Goal: Task Accomplishment & Management: Manage account settings

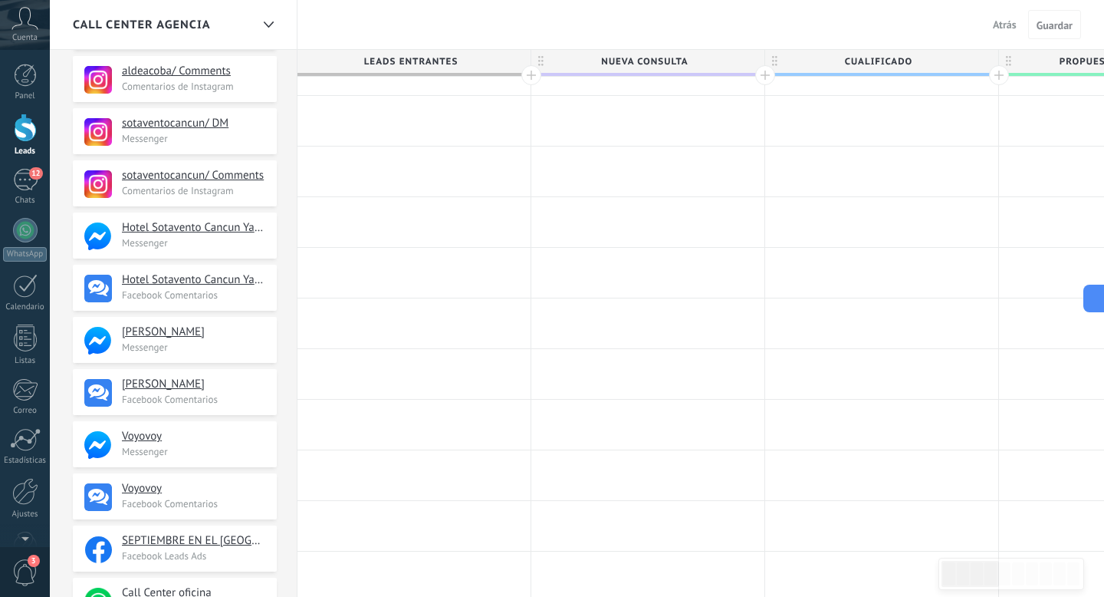
click at [29, 166] on div "Panel Leads 12 Chats WhatsApp Clientes" at bounding box center [25, 326] width 50 height 525
click at [31, 184] on div "12" at bounding box center [25, 180] width 25 height 22
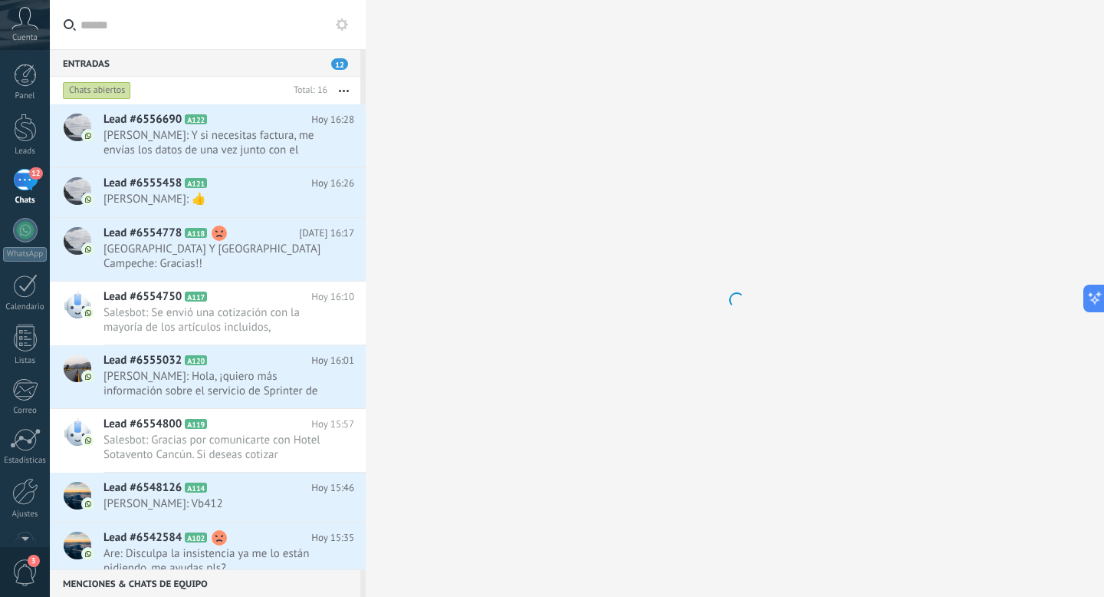
click at [24, 186] on div "12" at bounding box center [25, 180] width 25 height 22
click at [100, 61] on div "Entradas 12" at bounding box center [205, 63] width 311 height 28
click at [25, 180] on div "12" at bounding box center [25, 180] width 25 height 22
click at [15, 80] on div at bounding box center [25, 75] width 23 height 23
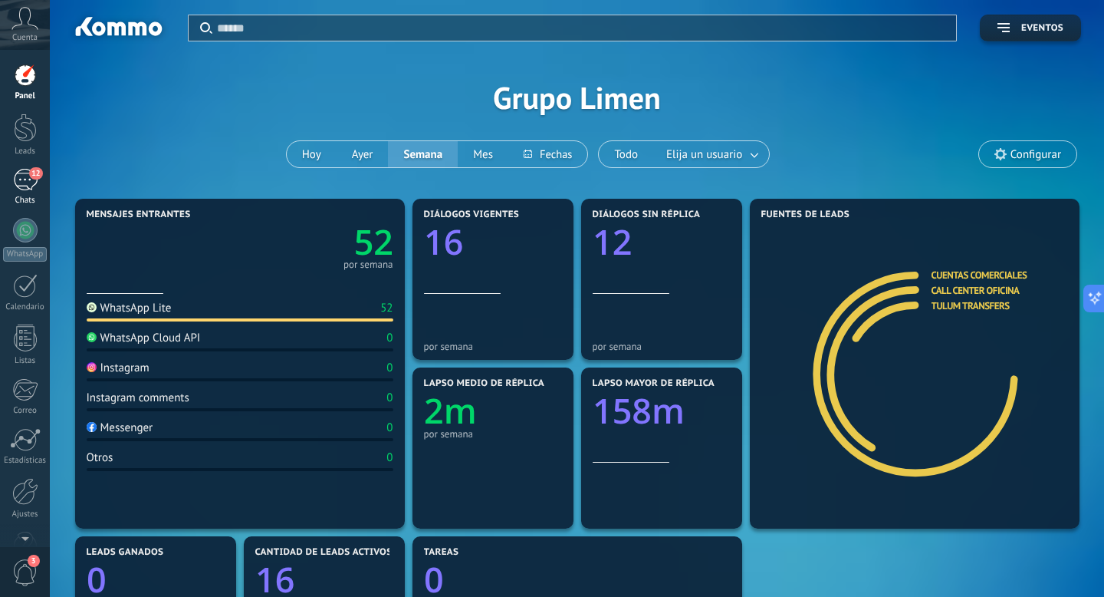
click at [26, 183] on div "12" at bounding box center [25, 180] width 25 height 22
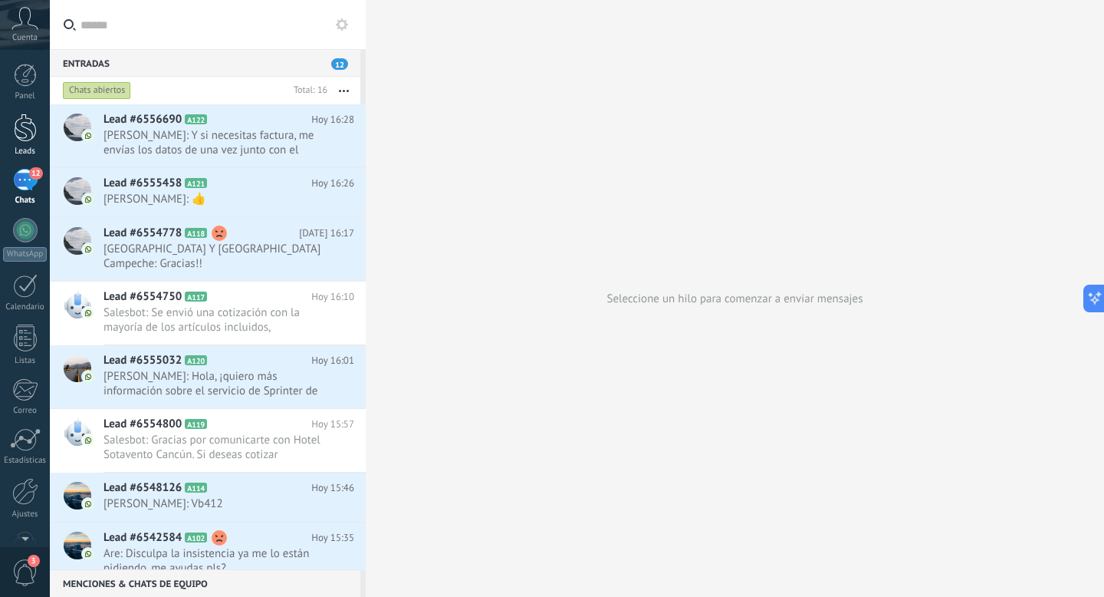
click at [12, 143] on link "Leads" at bounding box center [25, 135] width 50 height 43
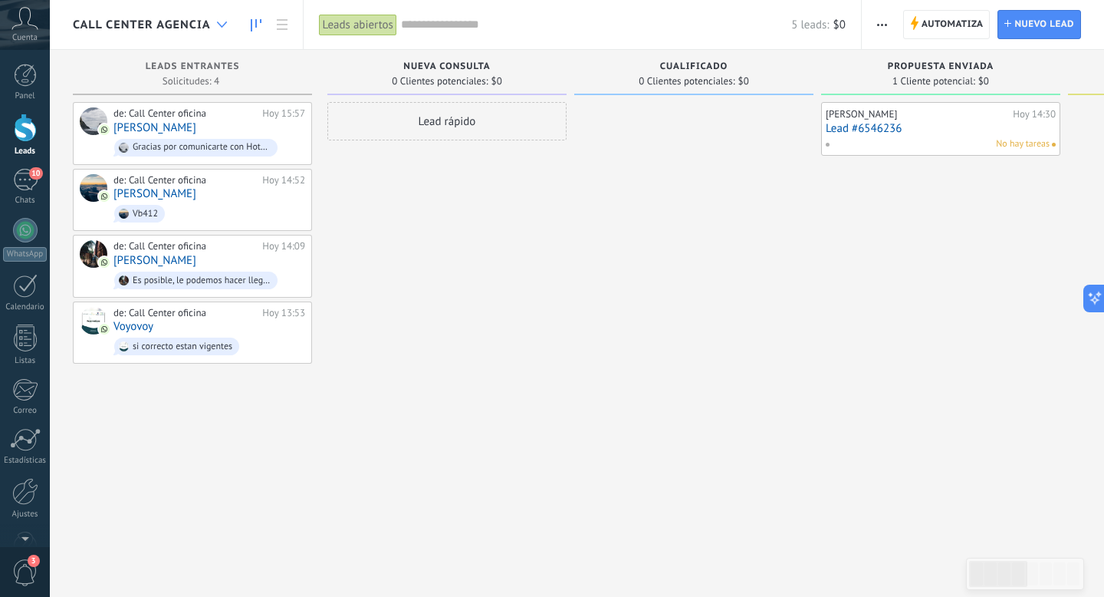
click at [214, 24] on div at bounding box center [221, 25] width 25 height 30
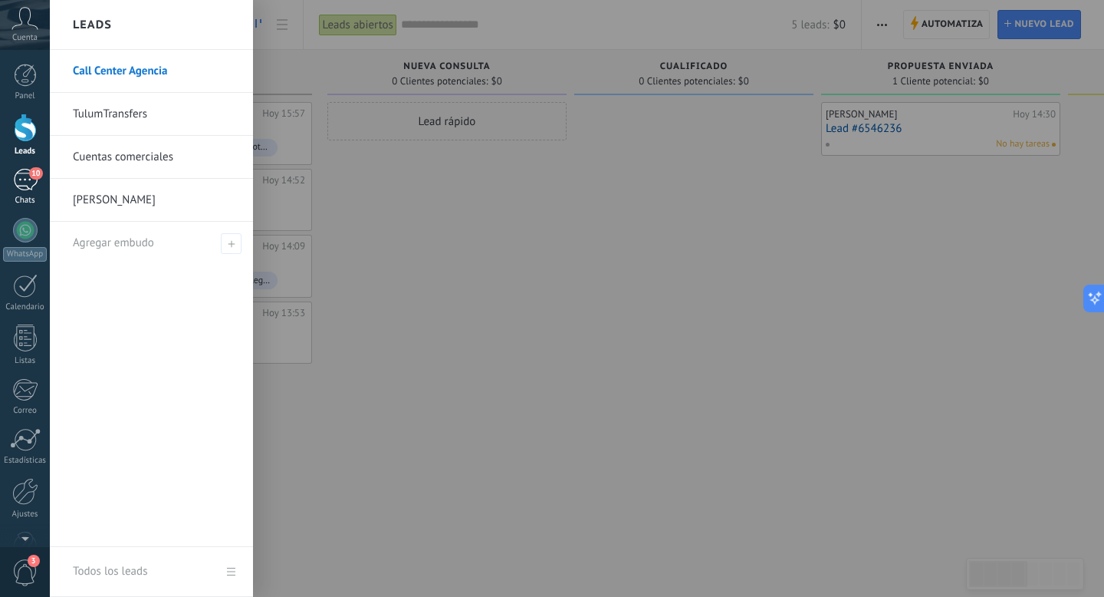
click at [18, 201] on div "Chats" at bounding box center [25, 201] width 44 height 10
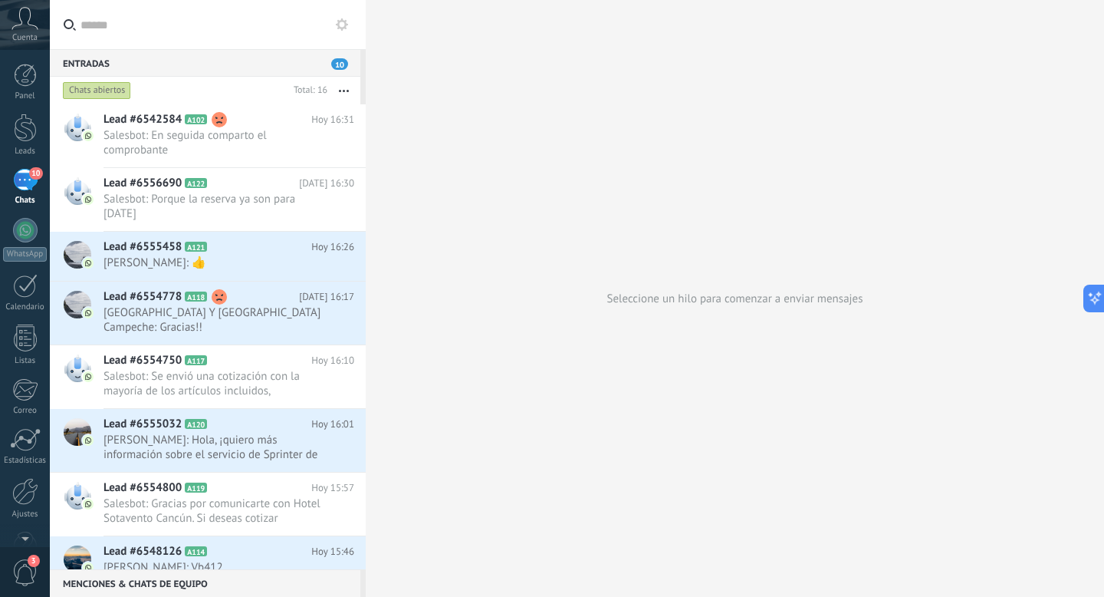
click at [342, 23] on icon at bounding box center [342, 24] width 12 height 12
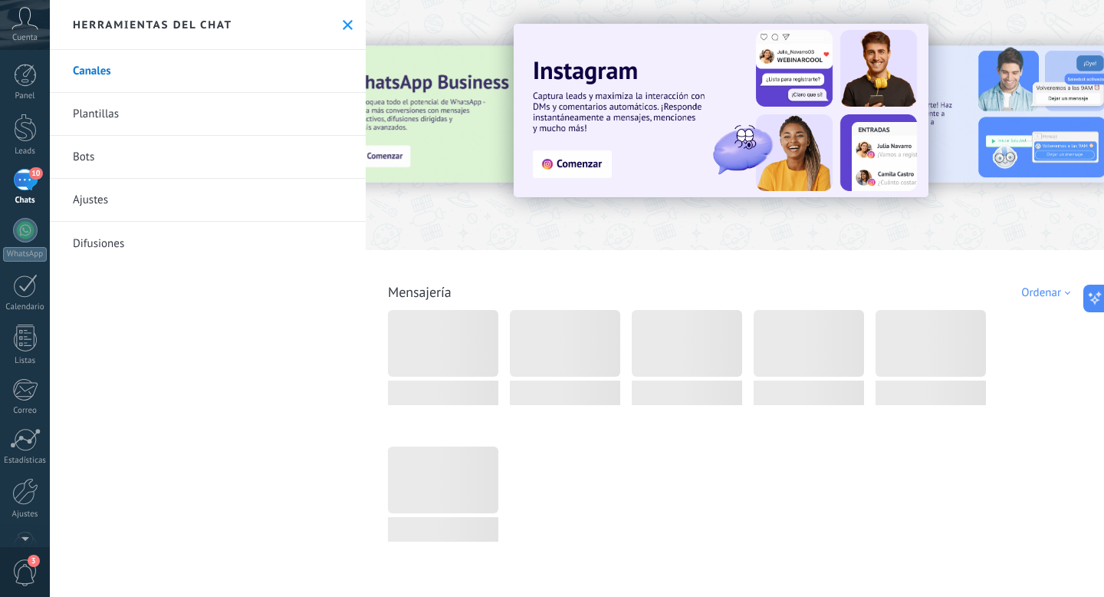
click at [77, 118] on link "Plantillas" at bounding box center [208, 114] width 316 height 43
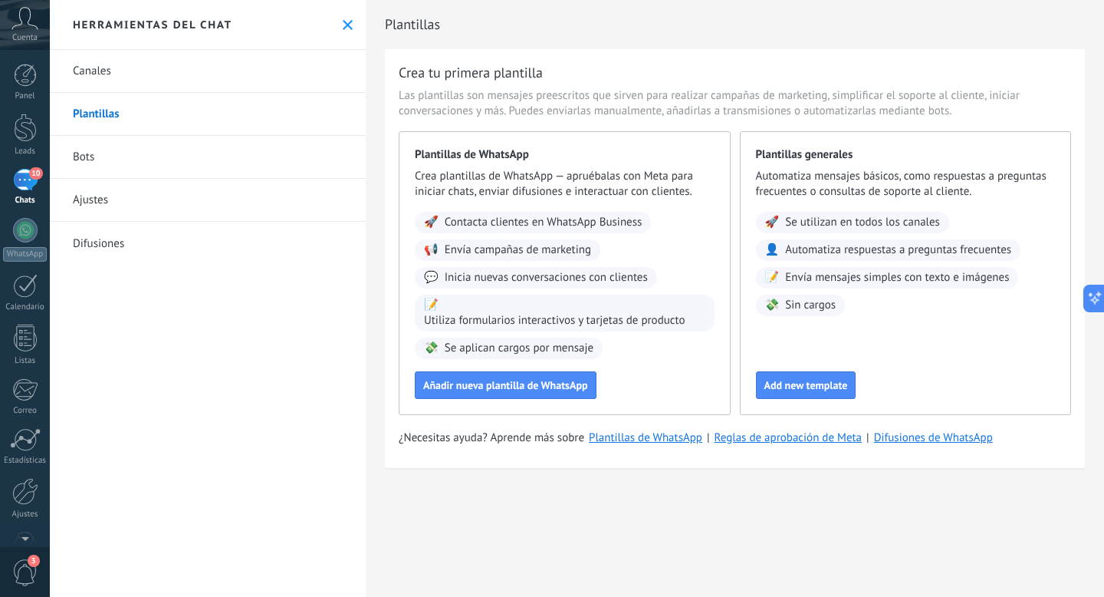
click at [341, 18] on button at bounding box center [347, 24] width 13 height 13
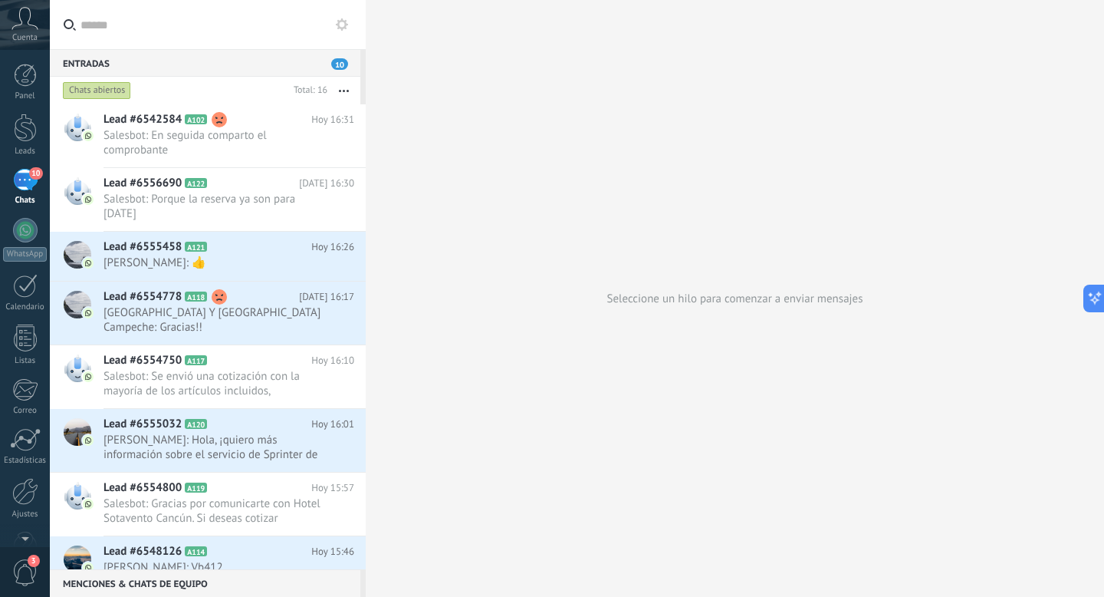
click at [95, 93] on div "Chats abiertos" at bounding box center [97, 90] width 68 height 18
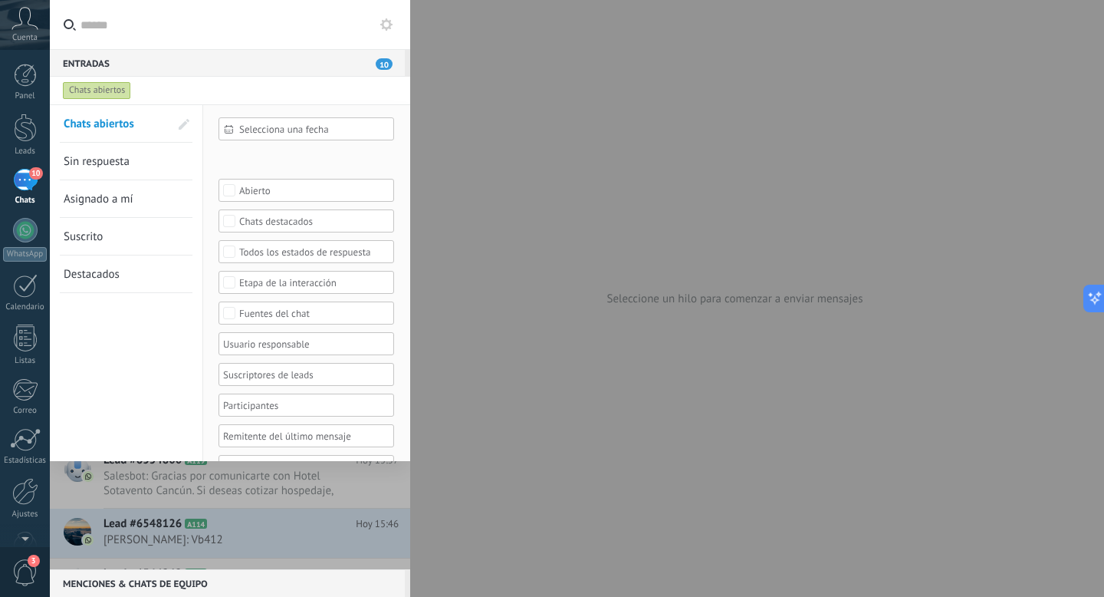
click at [95, 94] on div "Chats abiertos" at bounding box center [97, 90] width 68 height 18
click at [21, 130] on div at bounding box center [25, 128] width 23 height 28
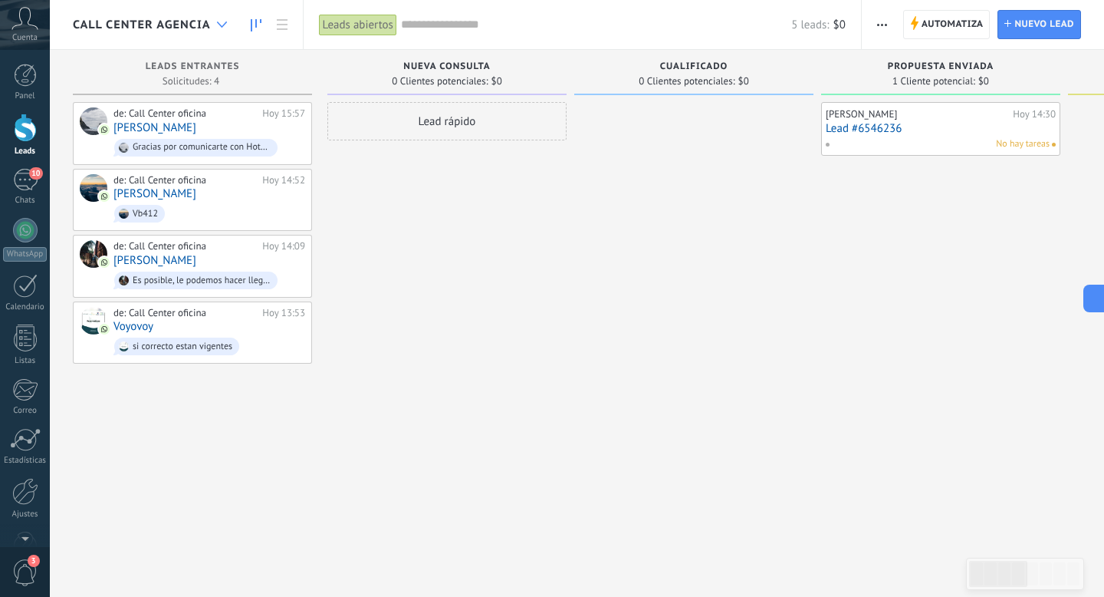
click at [209, 29] on div at bounding box center [221, 25] width 25 height 30
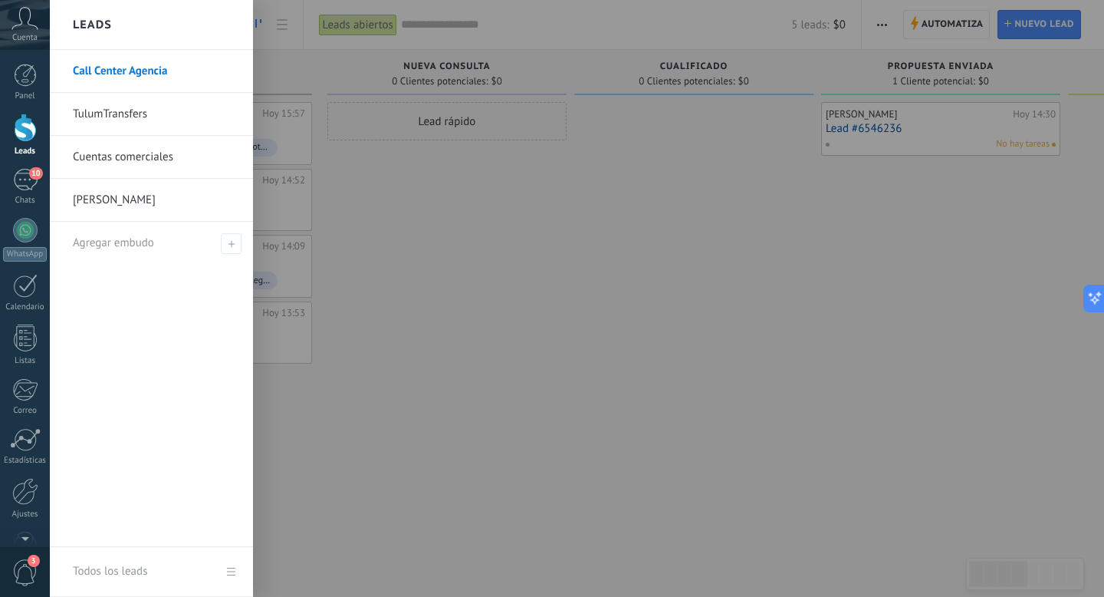
click at [146, 164] on link "Cuentas comerciales" at bounding box center [155, 157] width 165 height 43
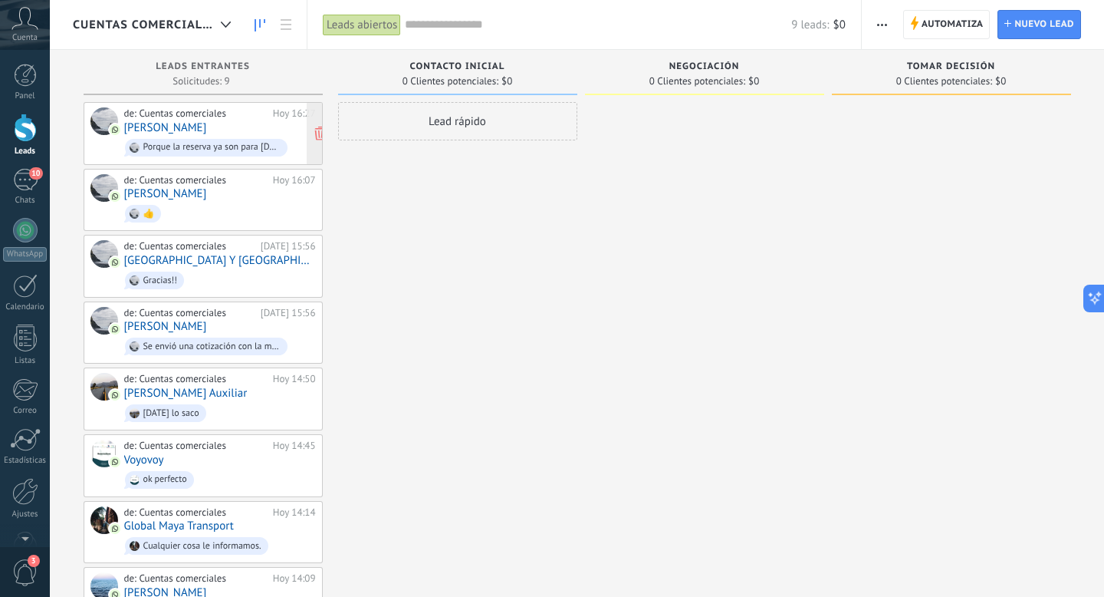
click at [176, 137] on span "Porque la reserva ya son para [DATE]" at bounding box center [220, 148] width 192 height 24
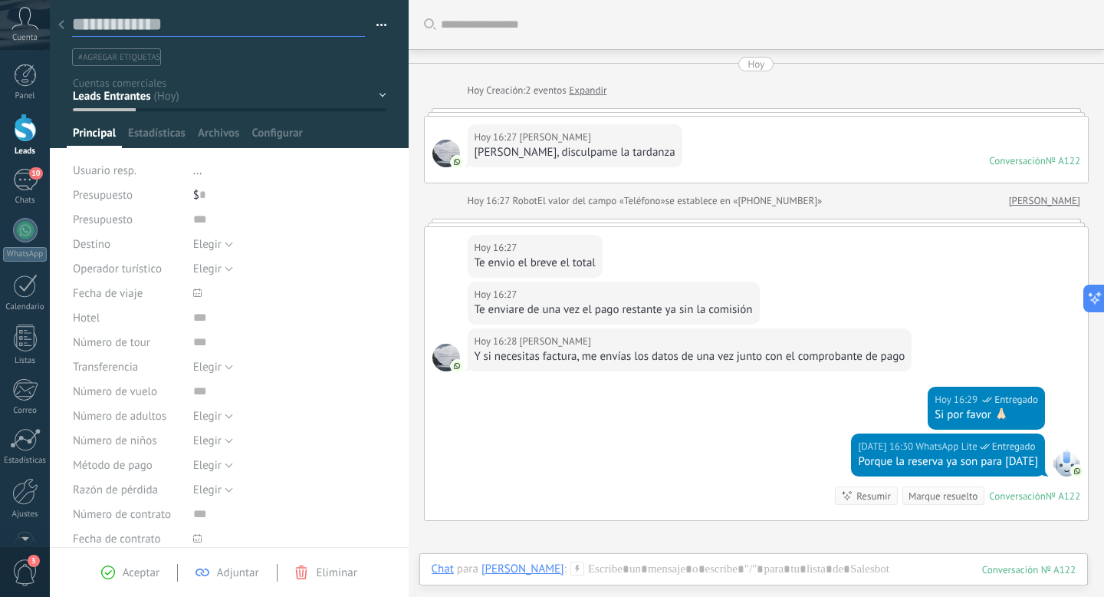
click at [72, 27] on textarea at bounding box center [218, 25] width 293 height 24
click at [64, 27] on icon at bounding box center [61, 24] width 6 height 9
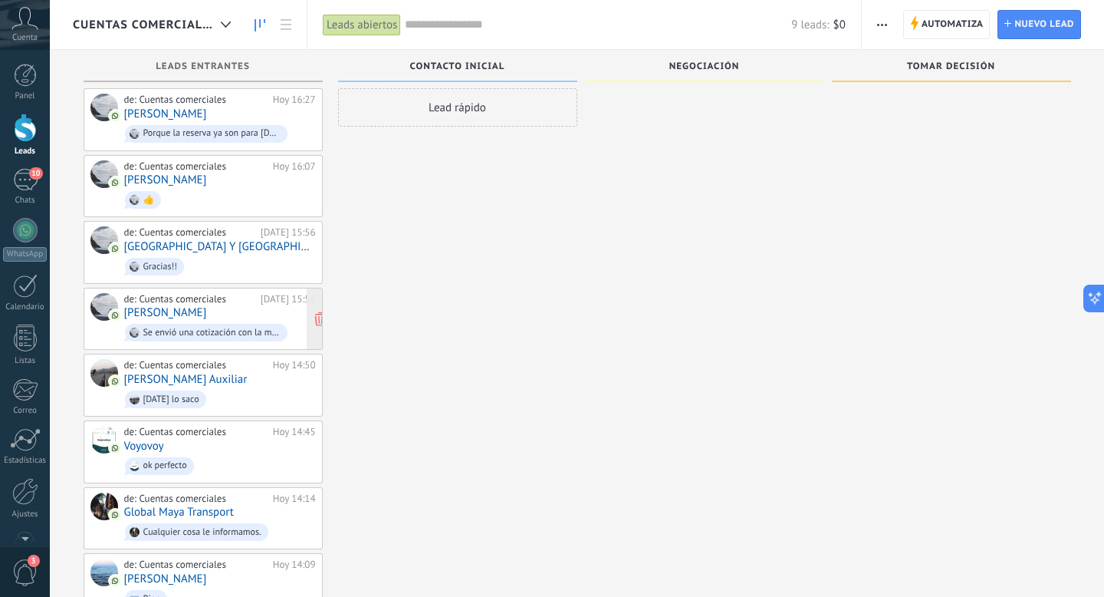
scroll to position [16, 0]
click at [224, 265] on span "Gracias!!" at bounding box center [220, 264] width 192 height 24
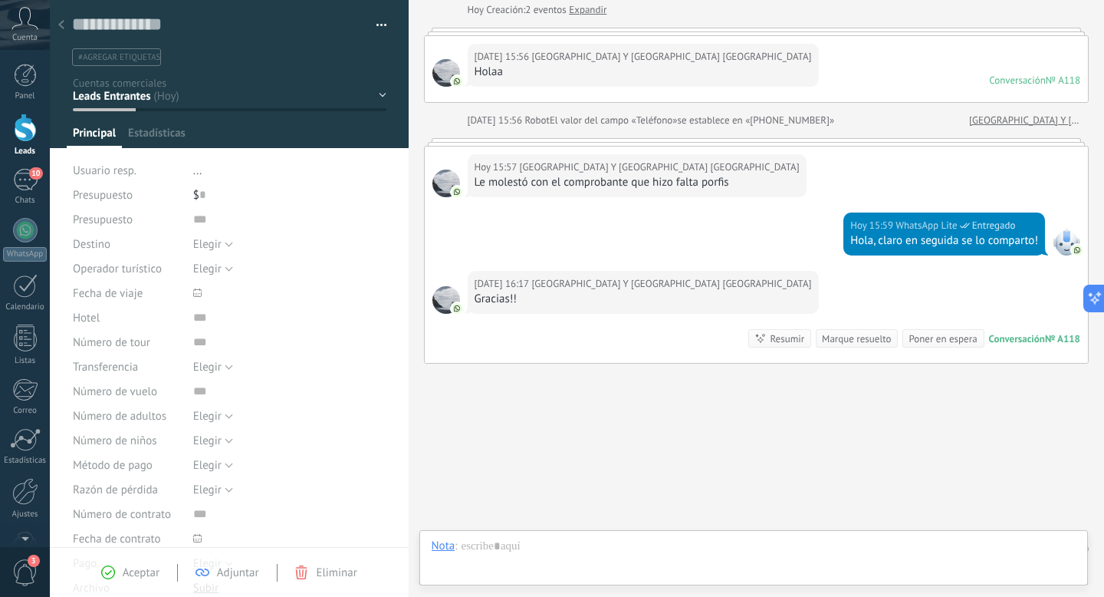
scroll to position [23, 0]
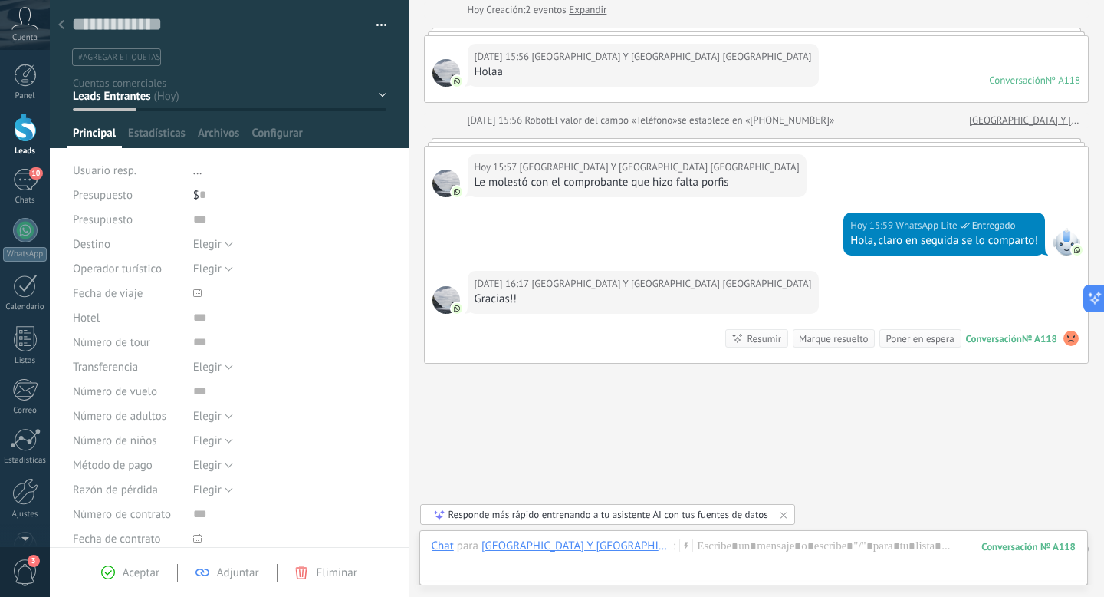
click at [59, 29] on icon at bounding box center [61, 24] width 6 height 9
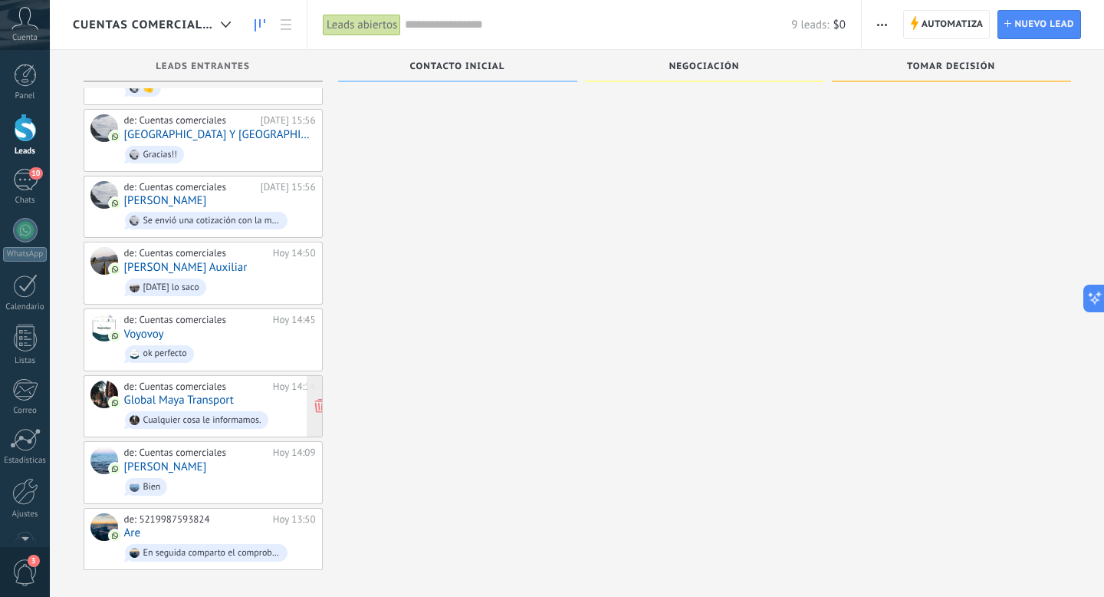
scroll to position [130, 0]
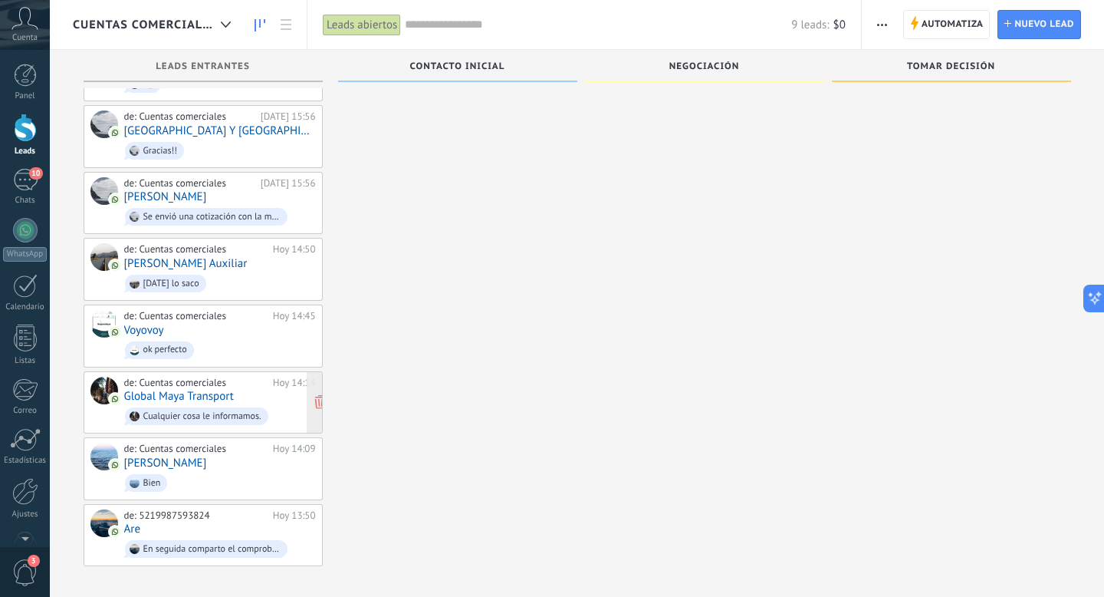
click at [206, 392] on link "Global Maya Transport" at bounding box center [179, 396] width 110 height 13
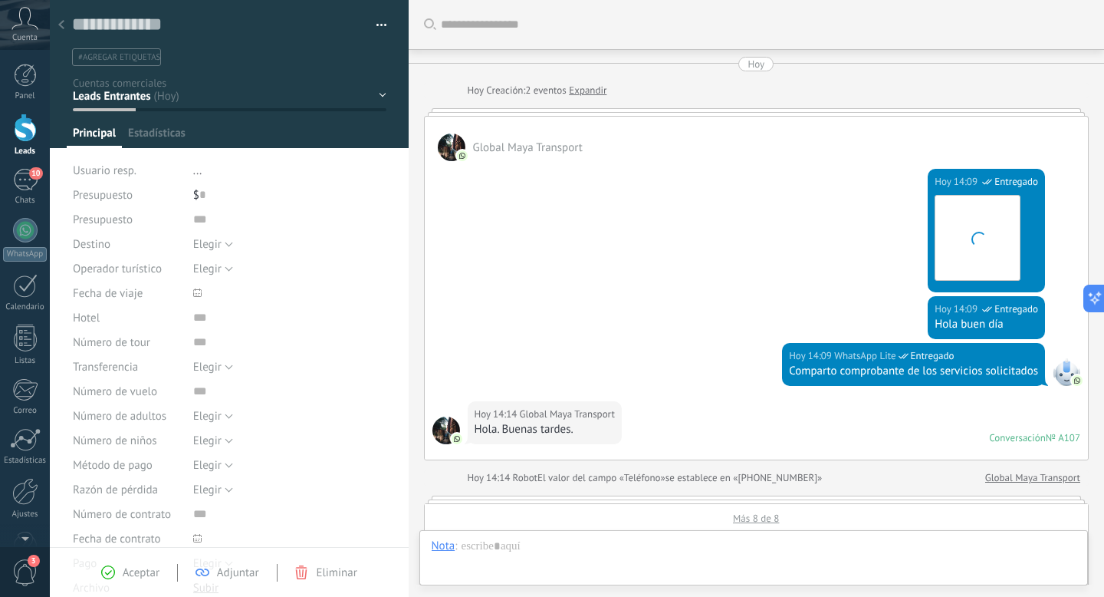
scroll to position [836, 0]
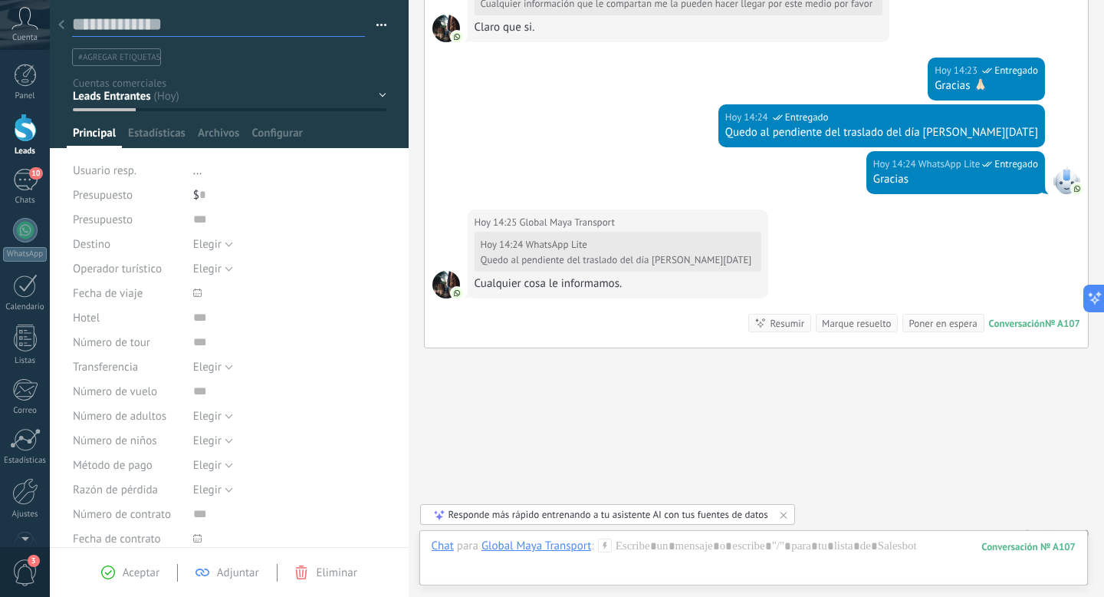
click at [72, 30] on textarea at bounding box center [218, 25] width 293 height 24
click at [63, 27] on icon at bounding box center [61, 24] width 6 height 9
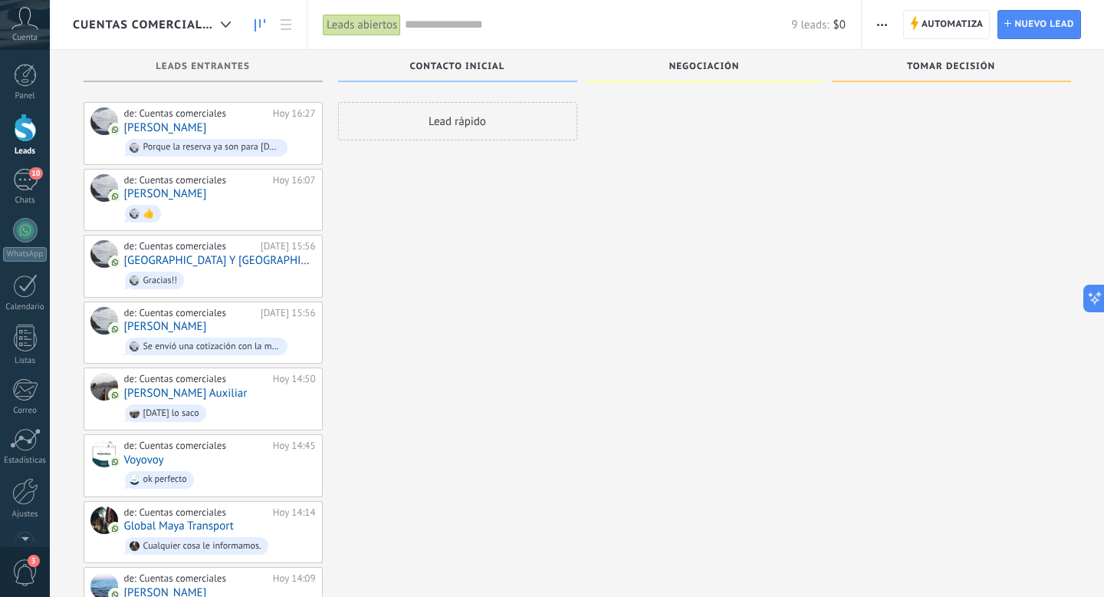
scroll to position [130, 0]
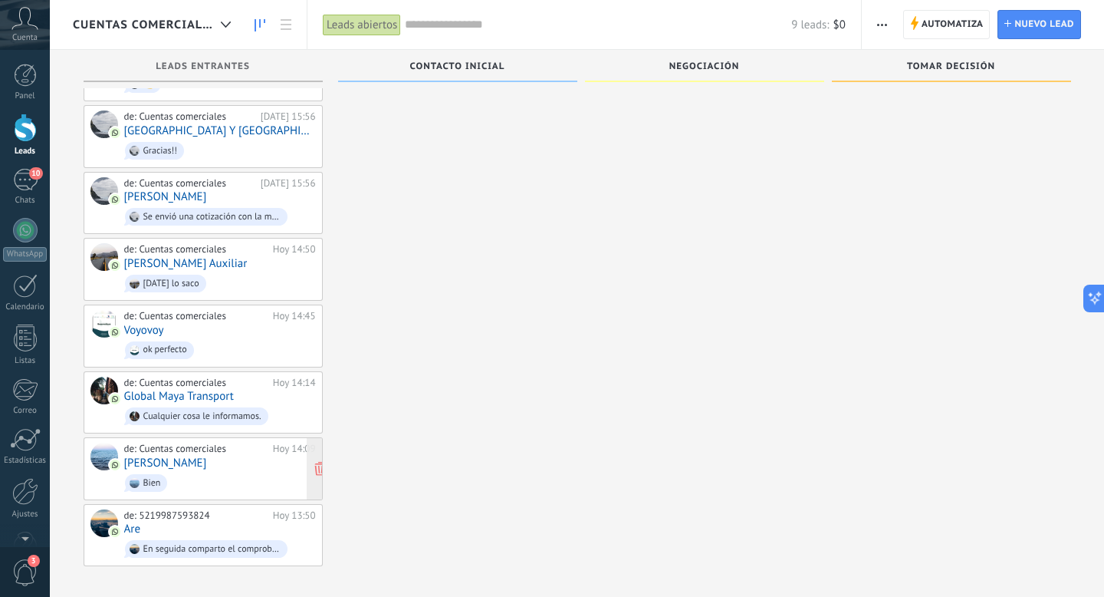
click at [189, 459] on link "[PERSON_NAME]" at bounding box center [165, 462] width 83 height 13
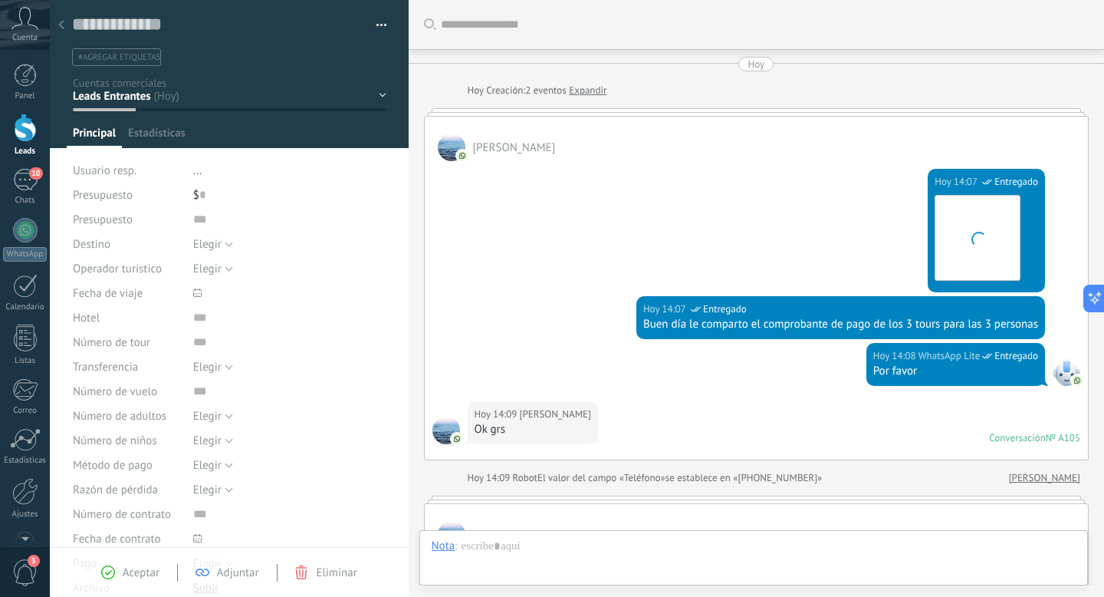
scroll to position [23, 0]
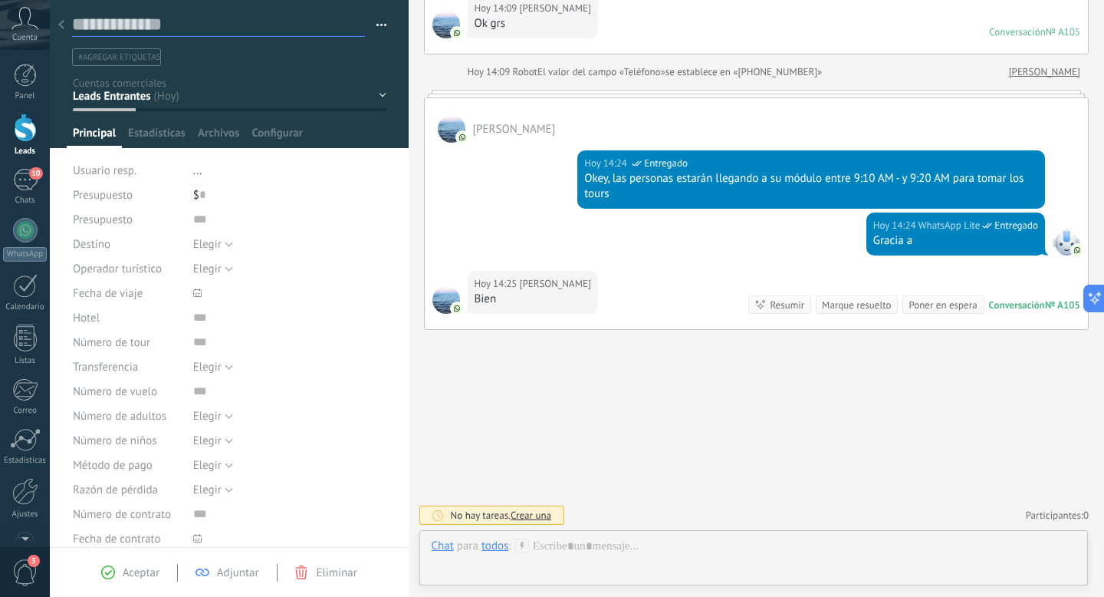
click at [72, 27] on textarea at bounding box center [218, 25] width 293 height 24
click at [64, 25] on icon at bounding box center [61, 24] width 6 height 9
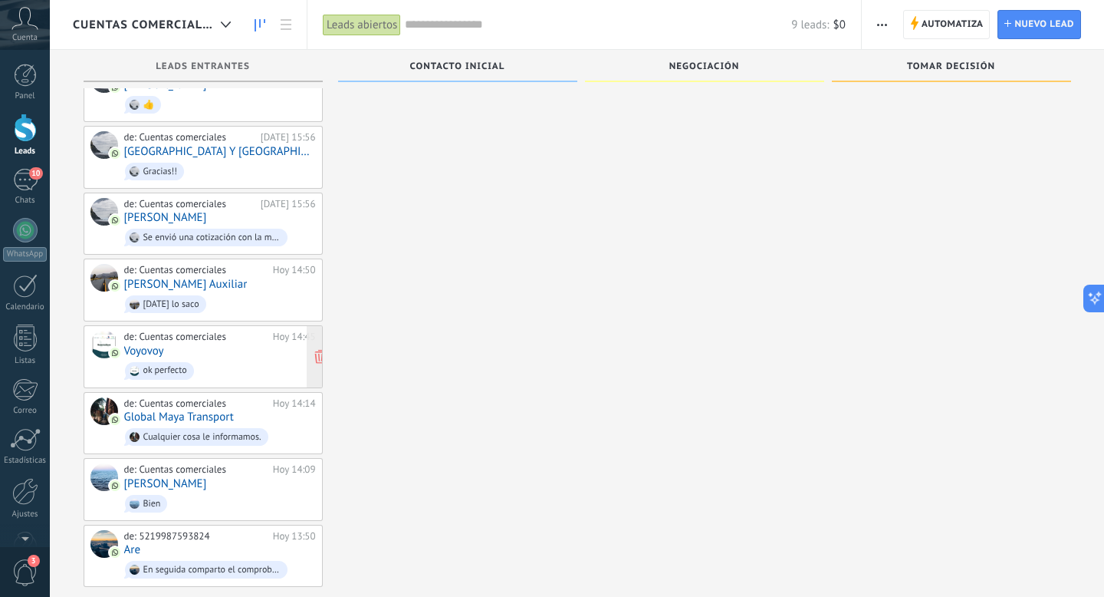
scroll to position [107, 0]
click at [199, 542] on div "de: 5219987593824 [DATE] 13:50 Are En seguida comparto el comprobante" at bounding box center [220, 558] width 192 height 52
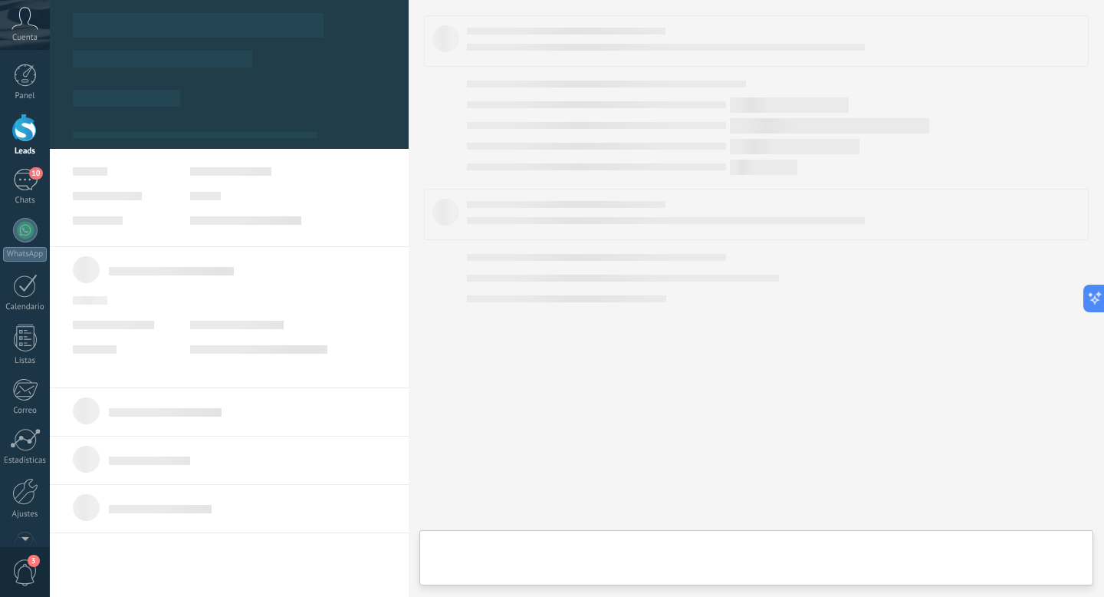
type textarea "**********"
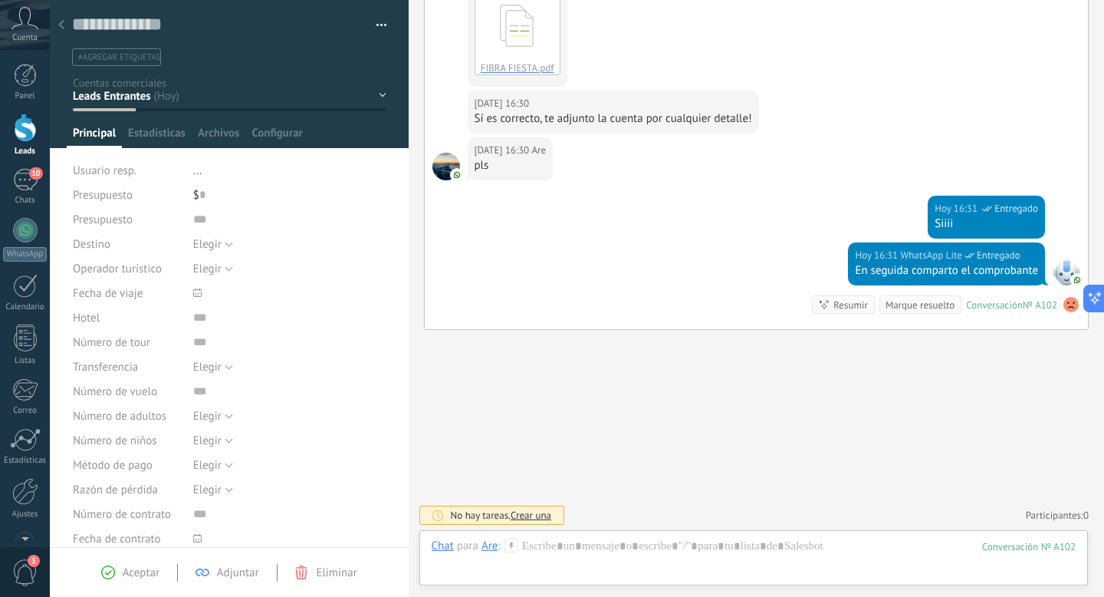
click at [62, 25] on icon at bounding box center [61, 24] width 6 height 9
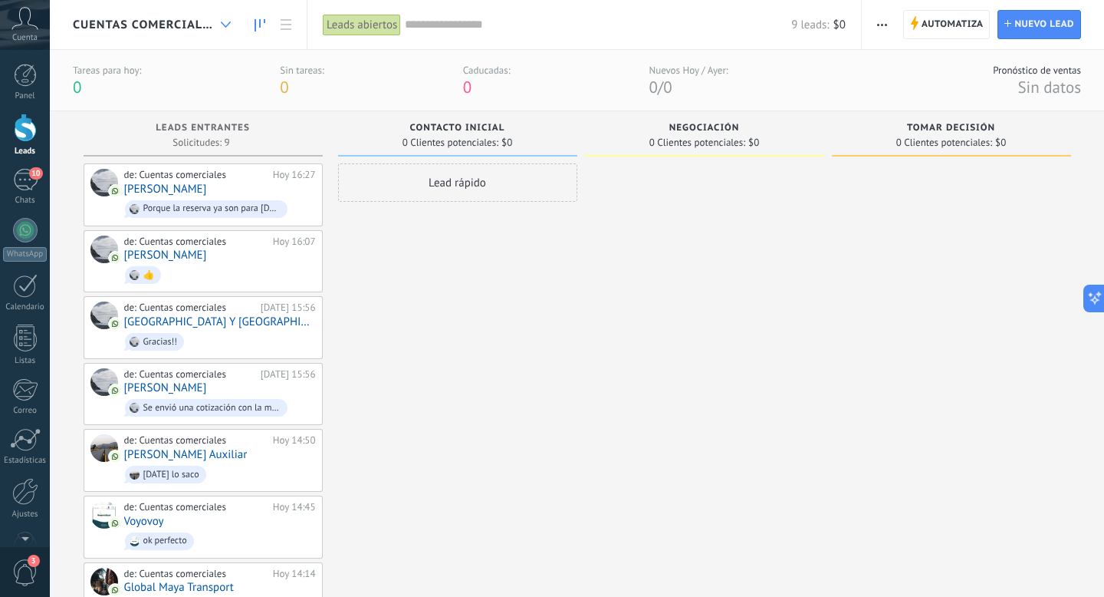
click at [217, 27] on div at bounding box center [225, 25] width 25 height 30
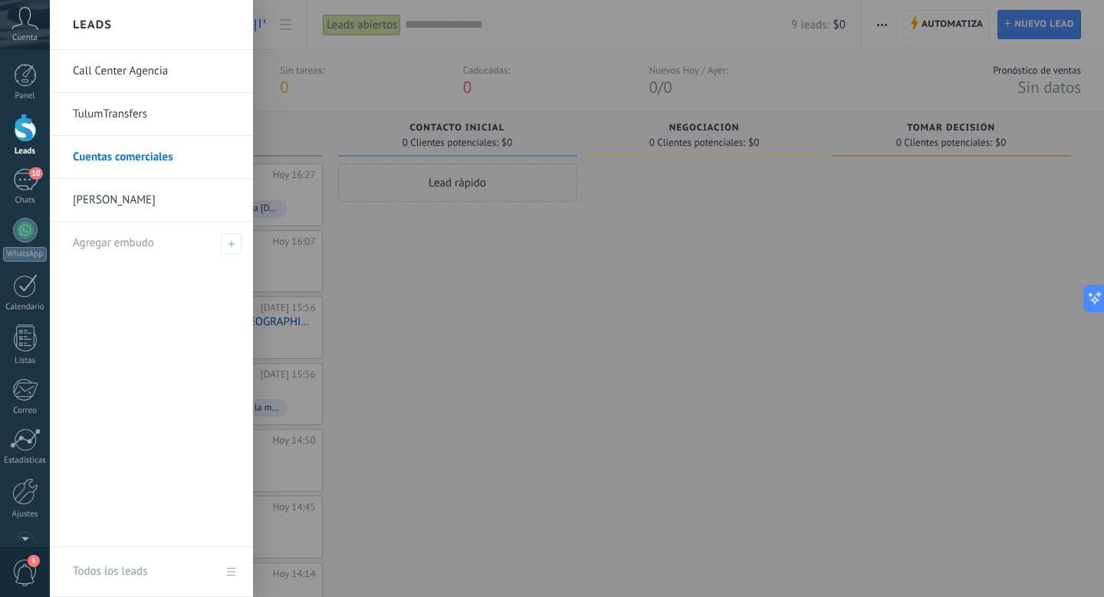
click at [156, 157] on link "Cuentas comerciales" at bounding box center [155, 157] width 165 height 43
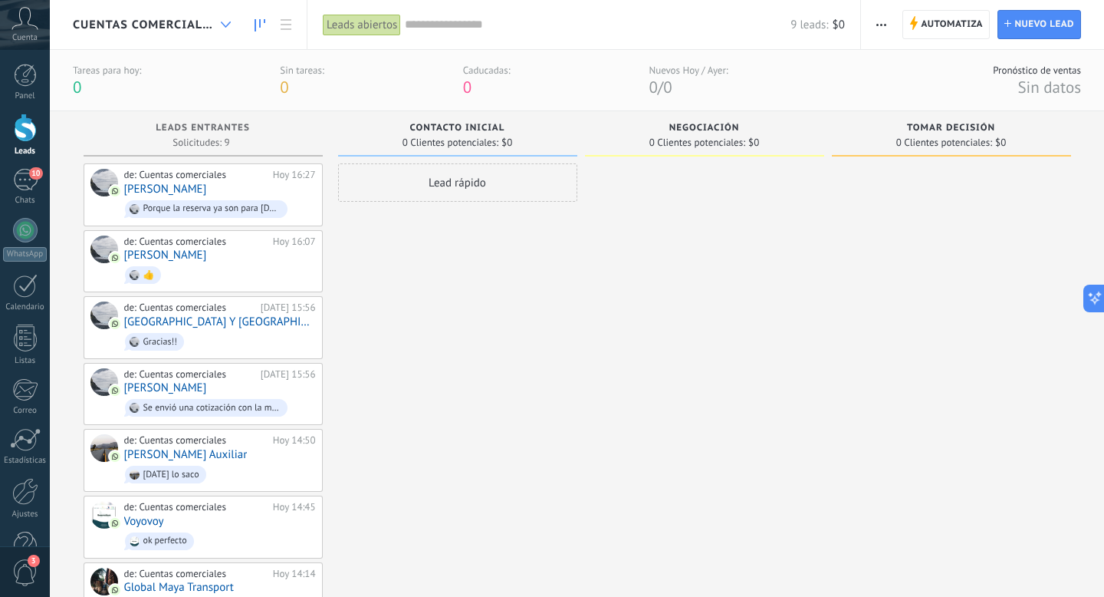
click at [214, 23] on div at bounding box center [225, 25] width 25 height 30
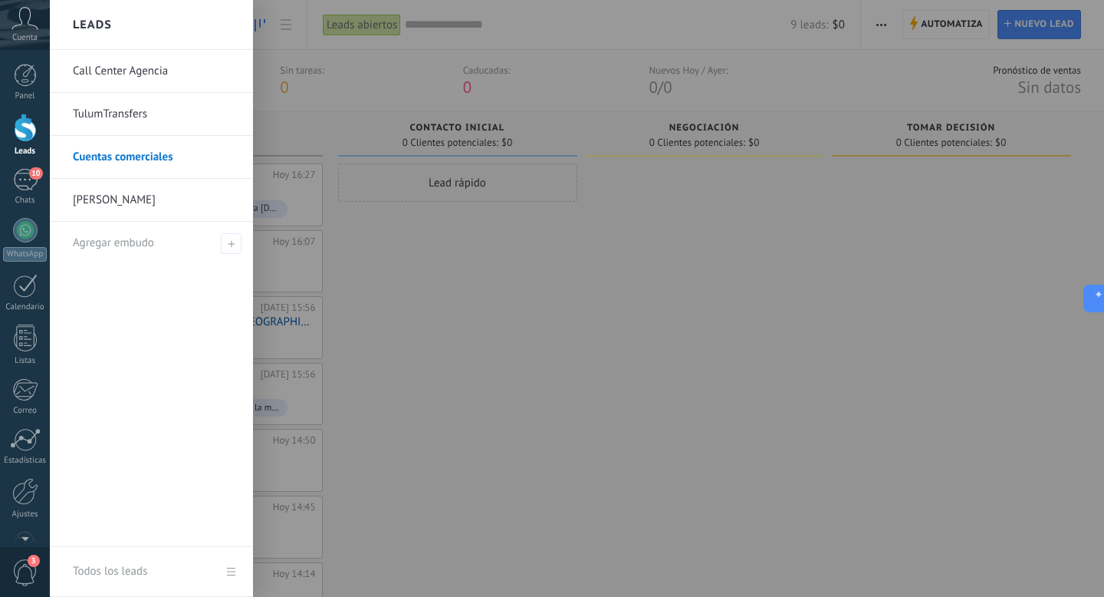
click at [28, 25] on icon at bounding box center [25, 18] width 27 height 23
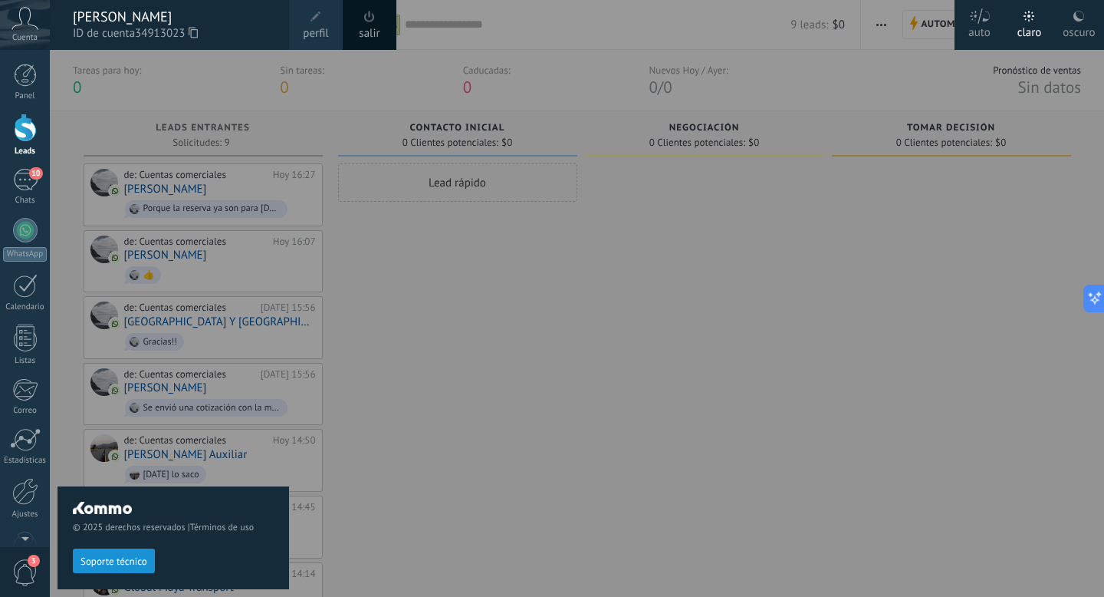
click at [28, 25] on icon at bounding box center [25, 18] width 27 height 23
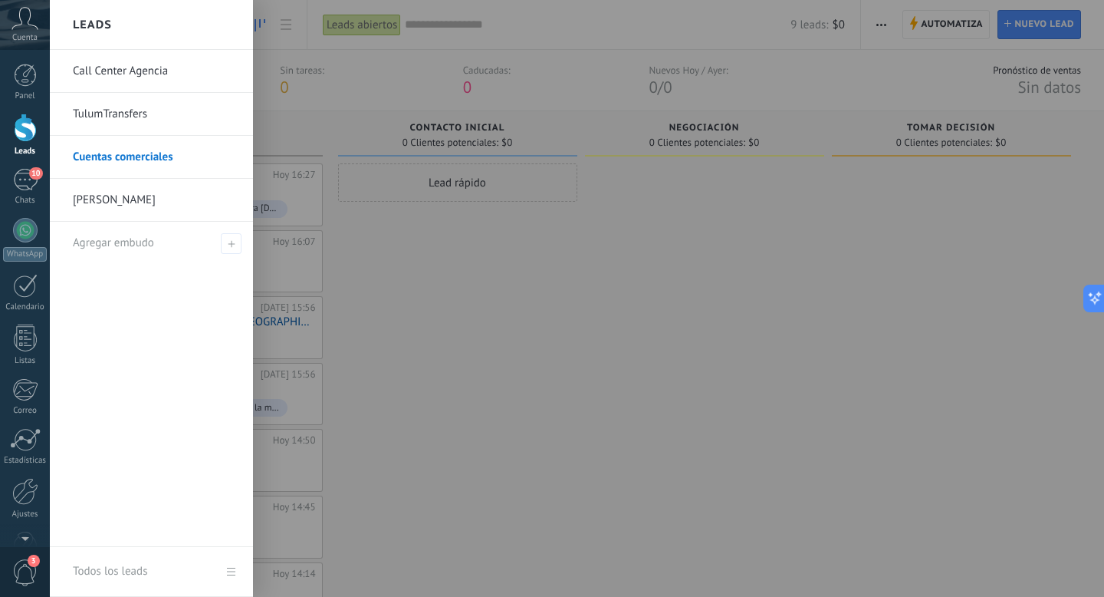
click at [31, 123] on div at bounding box center [25, 128] width 23 height 28
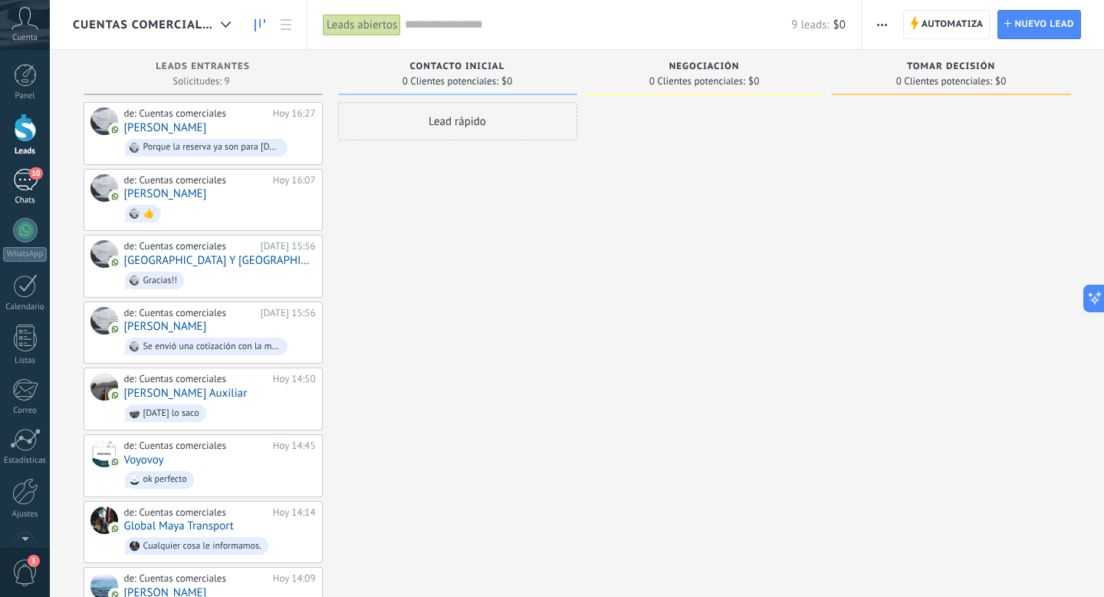
click at [37, 187] on div "10" at bounding box center [25, 180] width 25 height 22
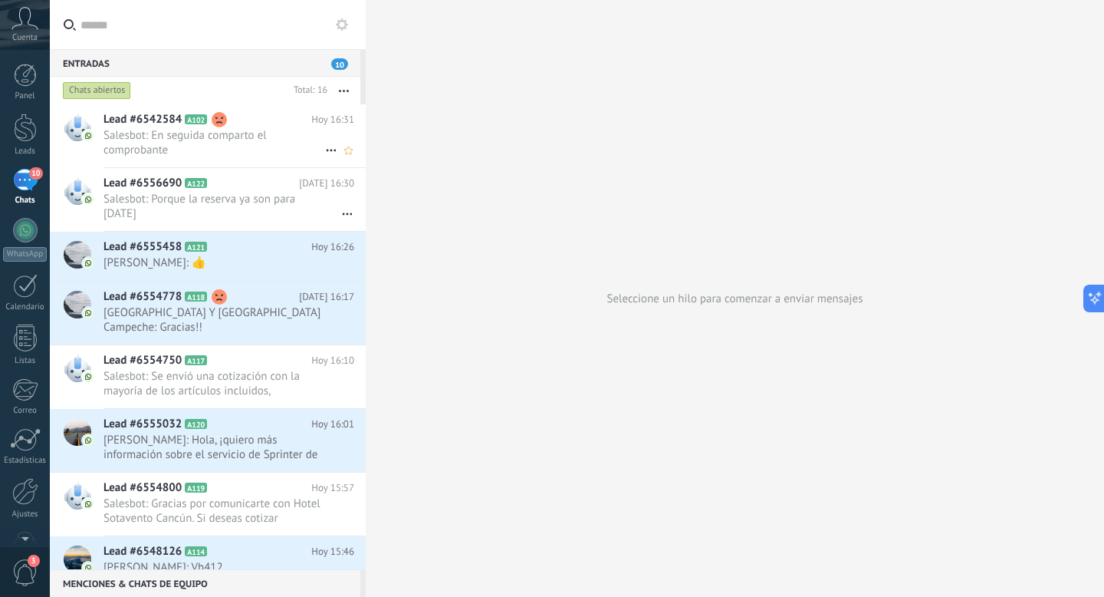
click at [193, 148] on span "Salesbot: En seguida comparto el comprobante" at bounding box center [215, 142] width 222 height 29
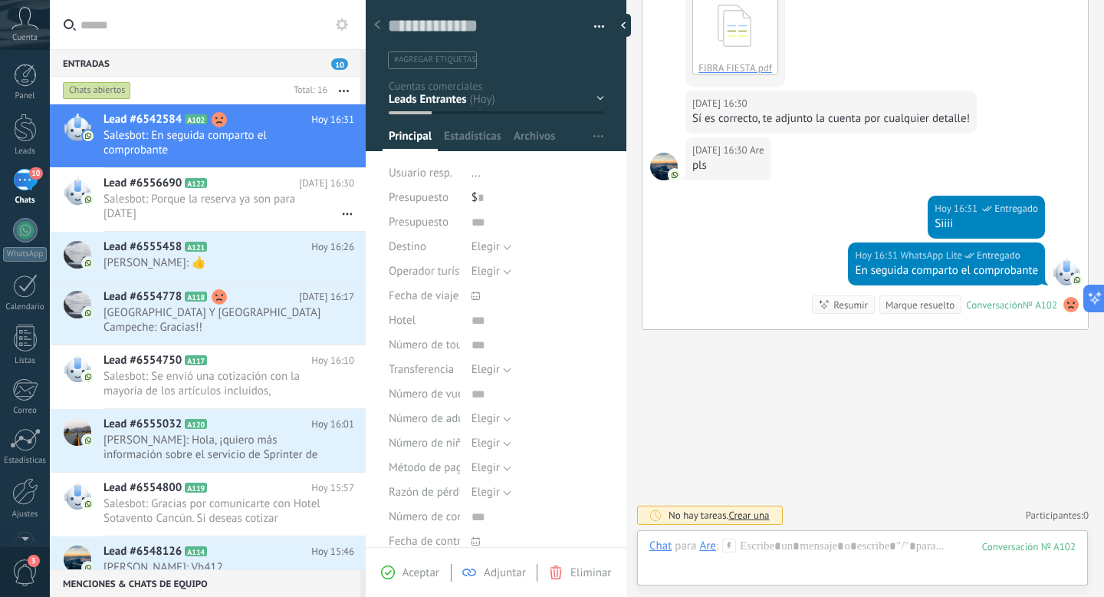
click at [37, 170] on span "10" at bounding box center [35, 173] width 13 height 12
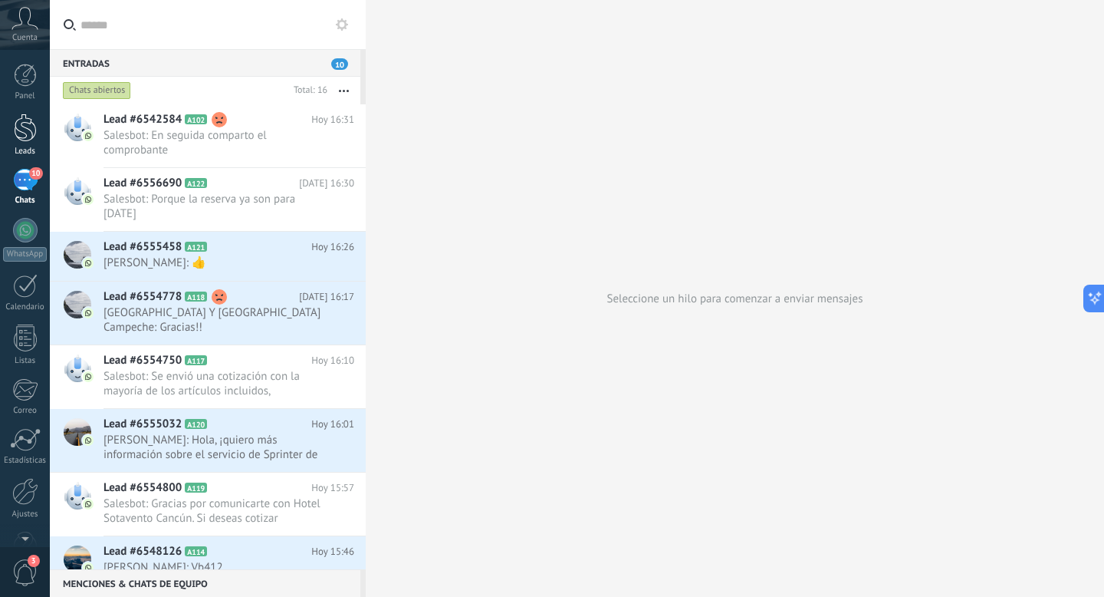
click at [22, 123] on div at bounding box center [25, 128] width 23 height 28
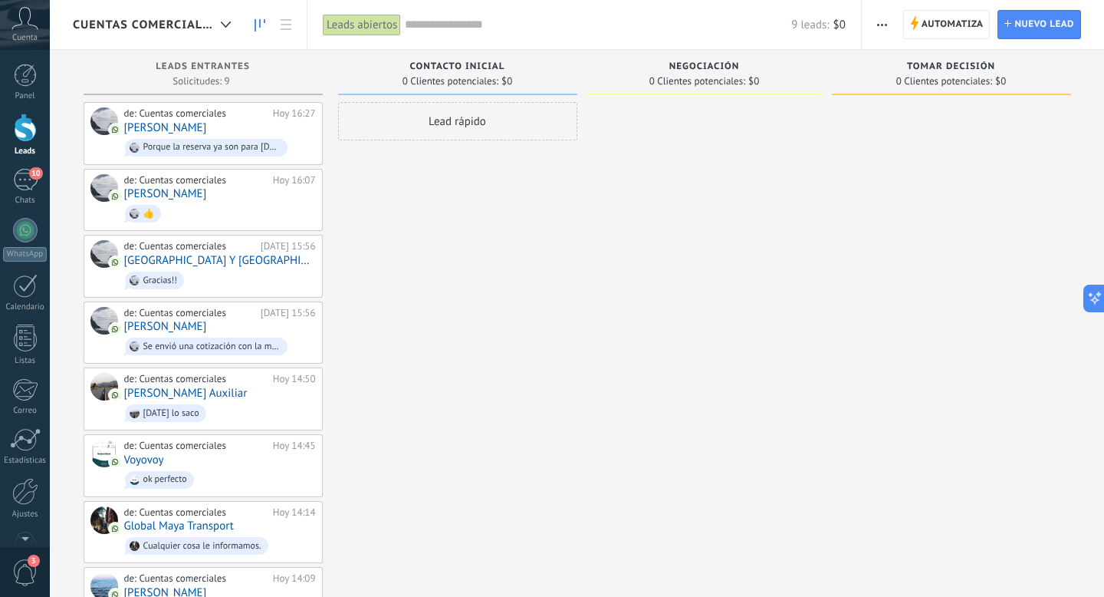
click at [210, 27] on span "Cuentas comerciales" at bounding box center [144, 25] width 142 height 15
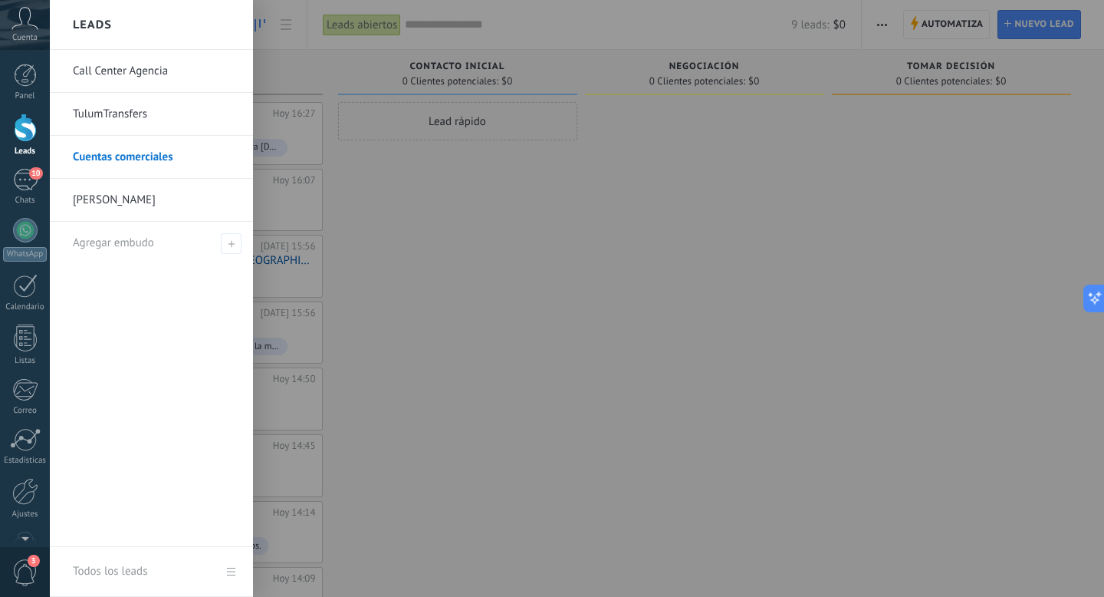
click at [129, 98] on link "TulumTransfers" at bounding box center [155, 114] width 165 height 43
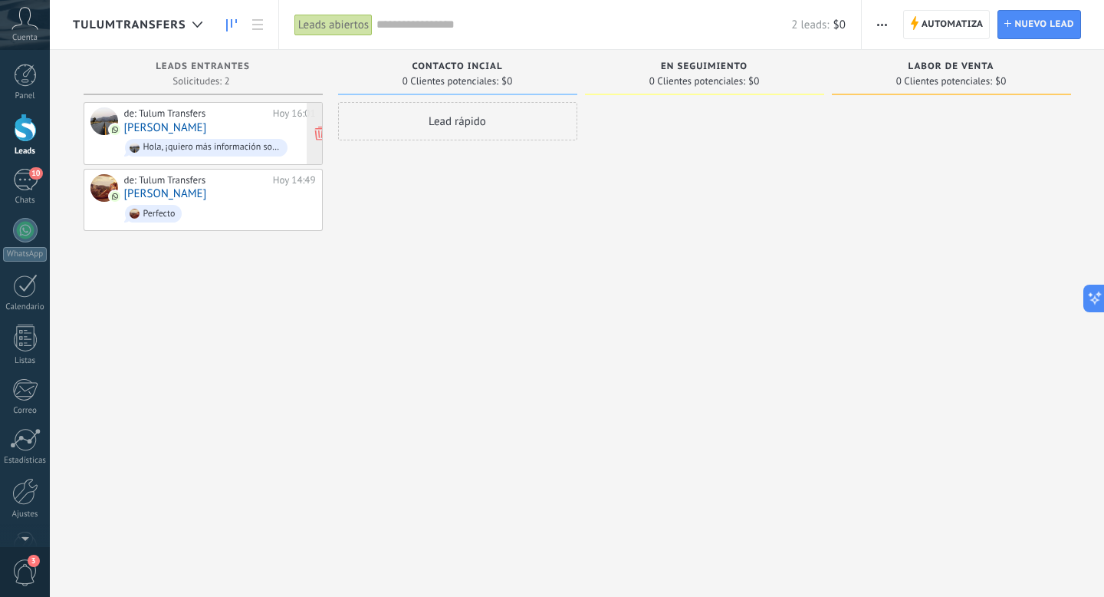
click at [174, 140] on div "Hola, ¡quiero más información sobre el servicio de Sprinter de Tulum Transfers!…" at bounding box center [206, 148] width 163 height 18
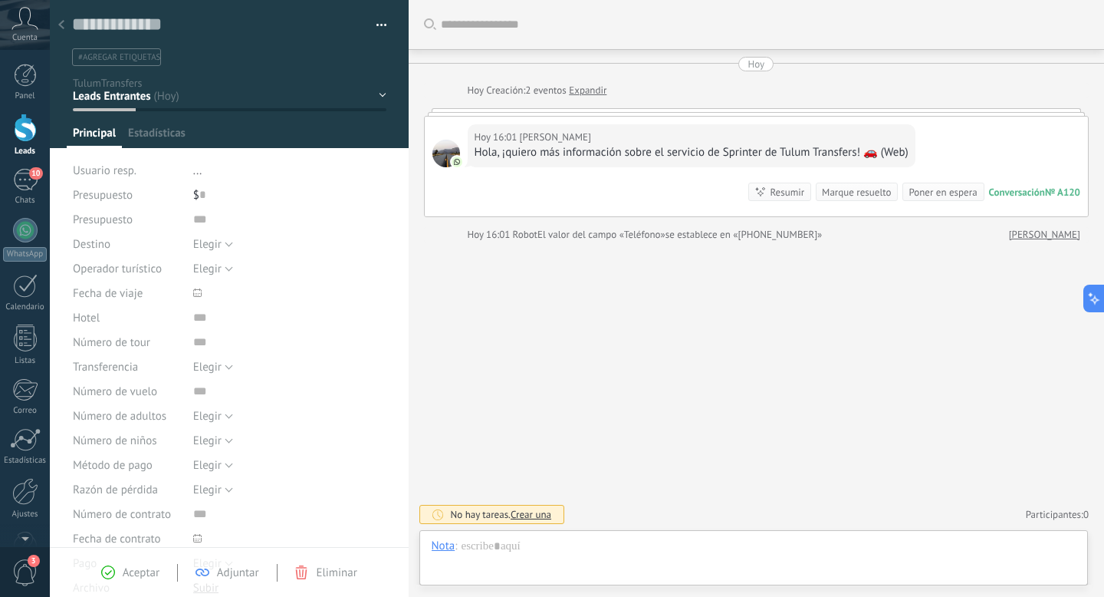
scroll to position [23, 0]
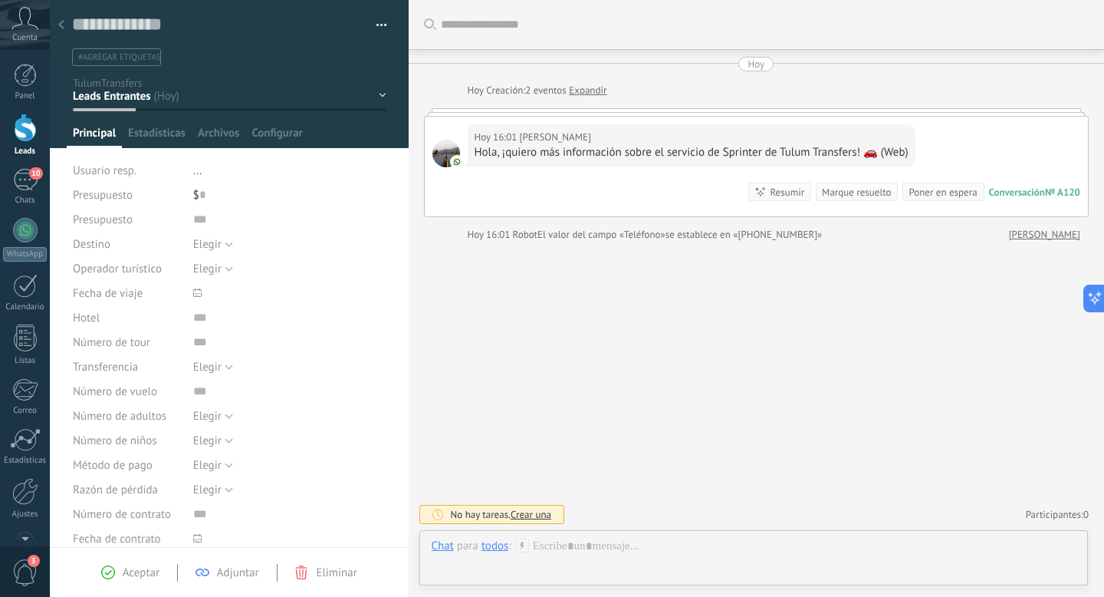
click at [614, 332] on div "Buscar Carga más Hoy Hoy Creación: 2 eventos Expandir Hoy 16:01 Yared Hola, ¡qu…" at bounding box center [757, 298] width 696 height 597
click at [64, 27] on div at bounding box center [61, 26] width 21 height 30
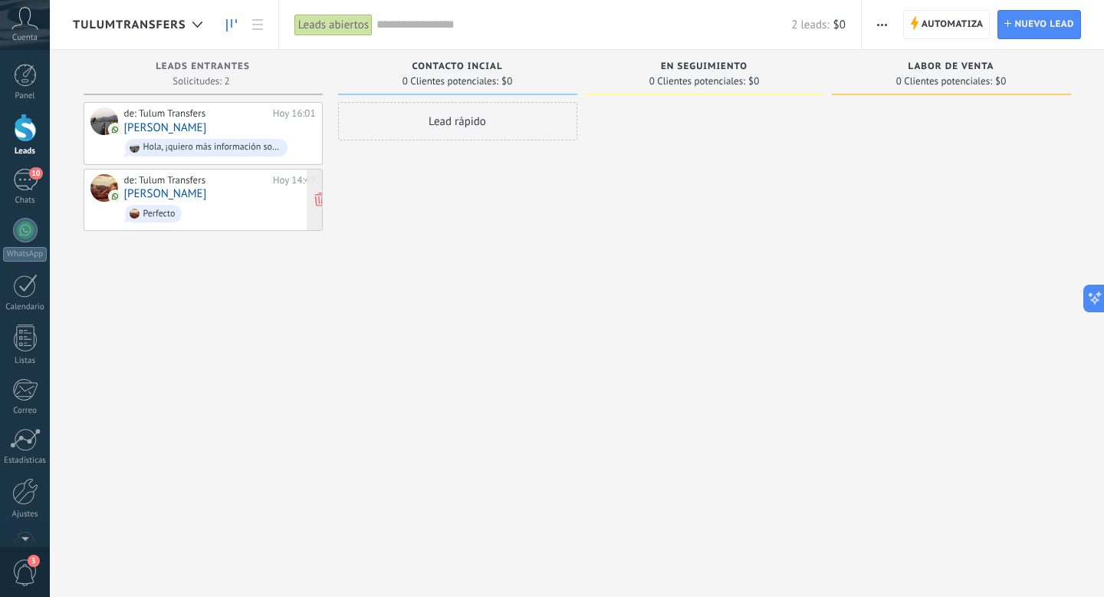
click at [223, 219] on span "Perfecto" at bounding box center [220, 214] width 192 height 24
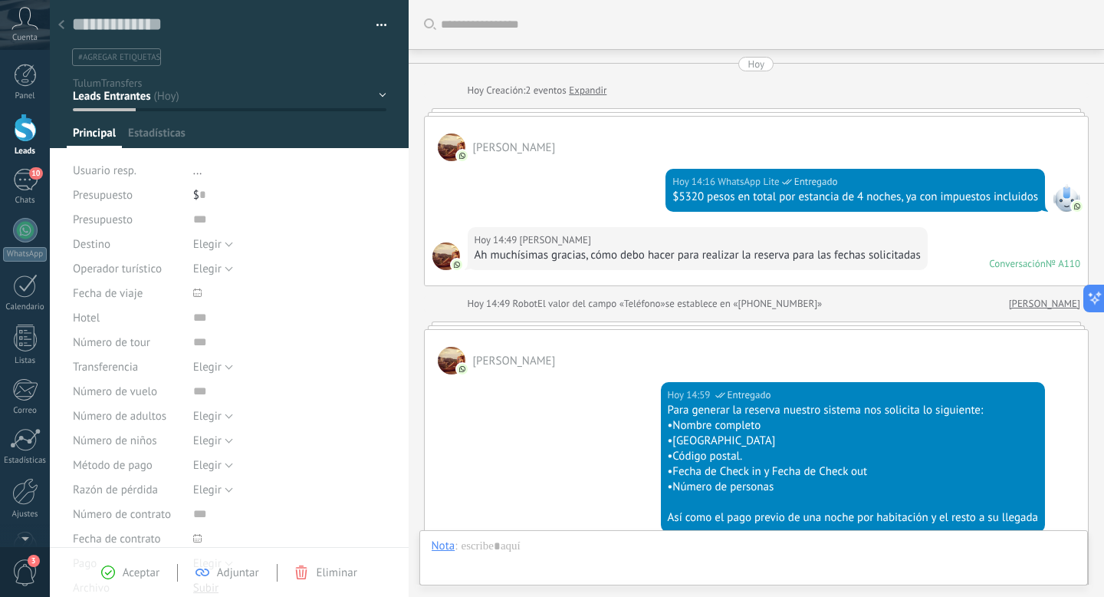
type textarea "**********"
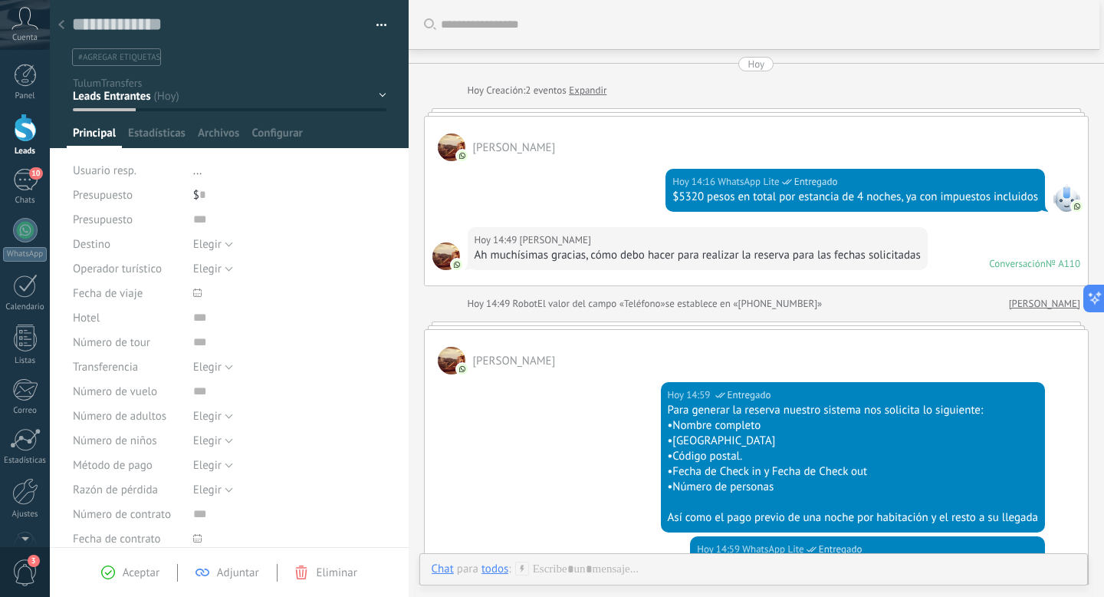
click at [60, 31] on div at bounding box center [61, 26] width 21 height 30
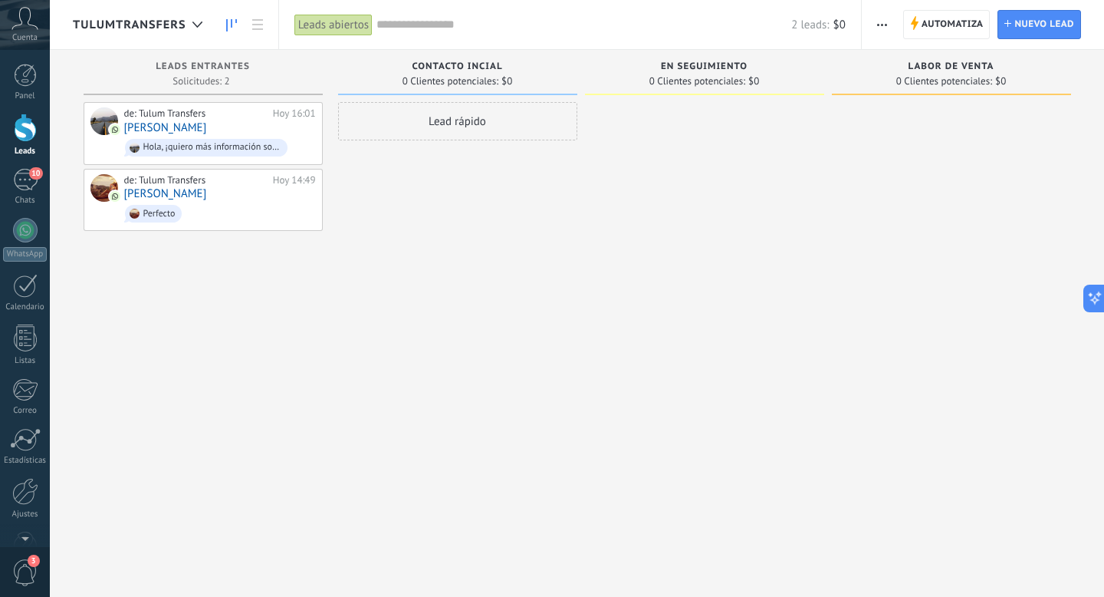
click at [24, 26] on icon at bounding box center [25, 18] width 27 height 23
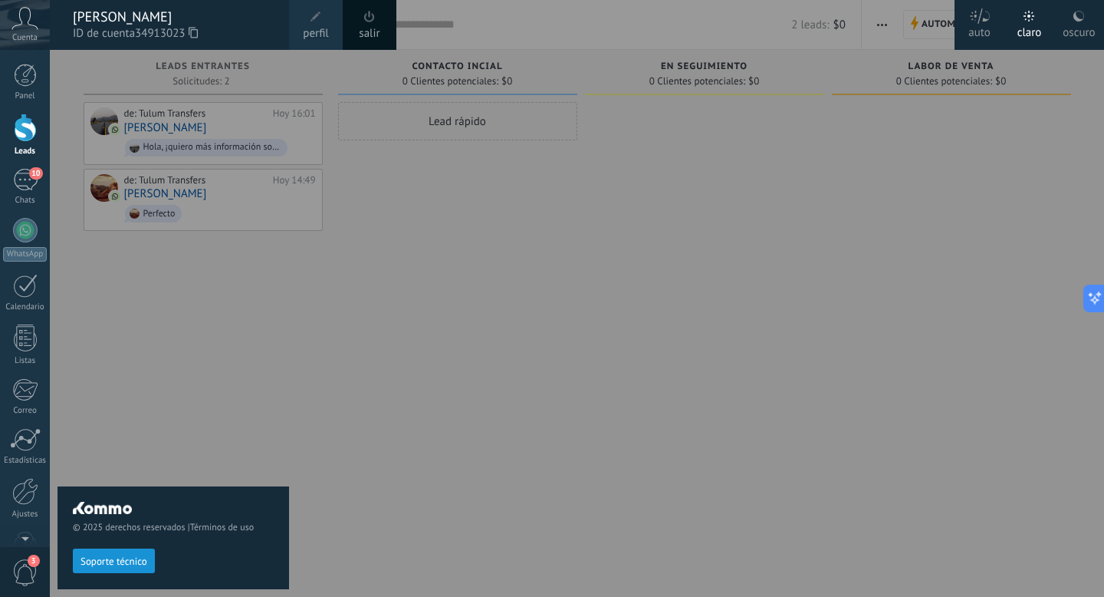
click at [20, 122] on div at bounding box center [25, 128] width 23 height 28
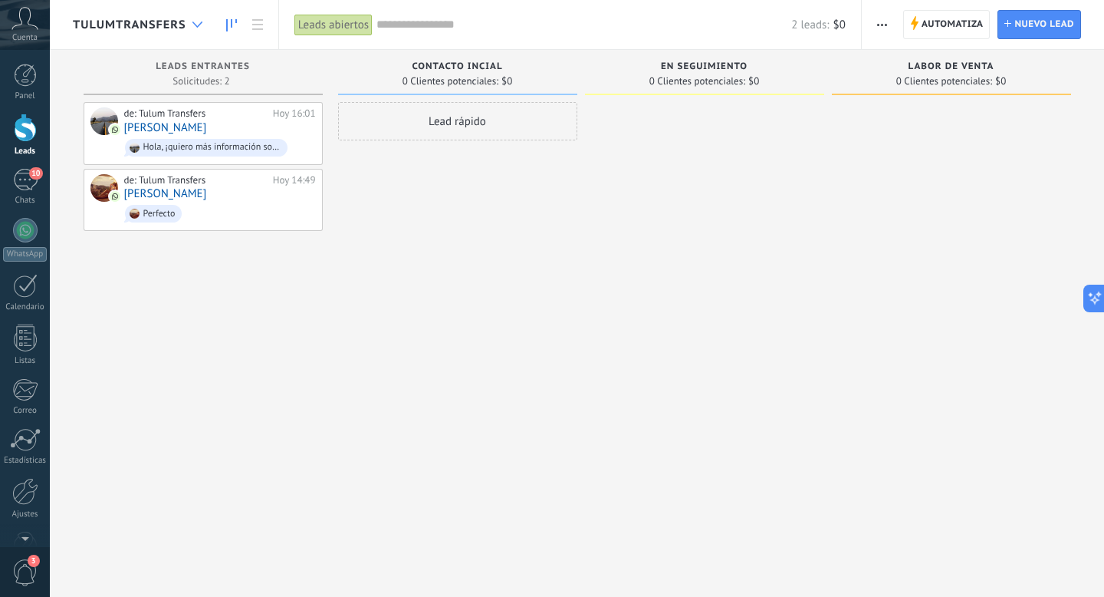
click at [189, 24] on div at bounding box center [197, 25] width 25 height 30
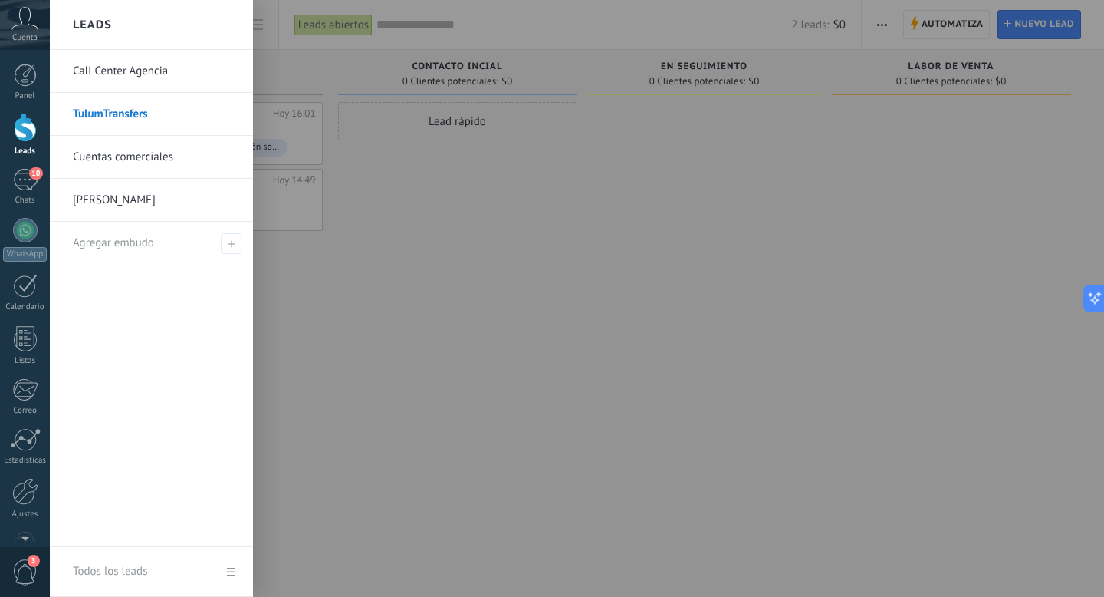
click at [121, 199] on link "[PERSON_NAME]" at bounding box center [155, 200] width 165 height 43
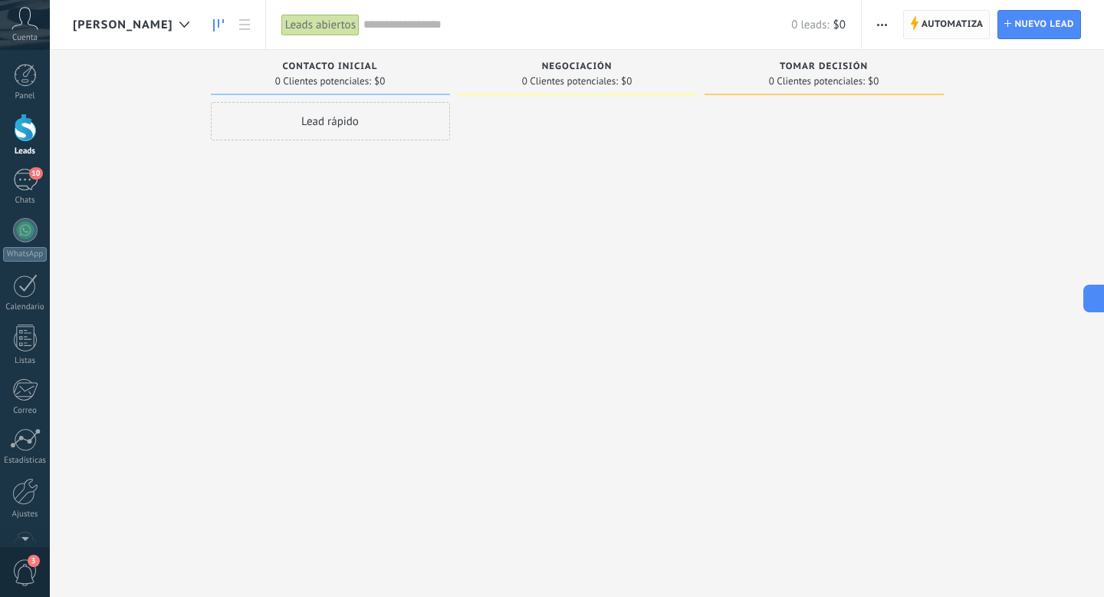
click at [953, 22] on span "Automatiza" at bounding box center [953, 25] width 62 height 28
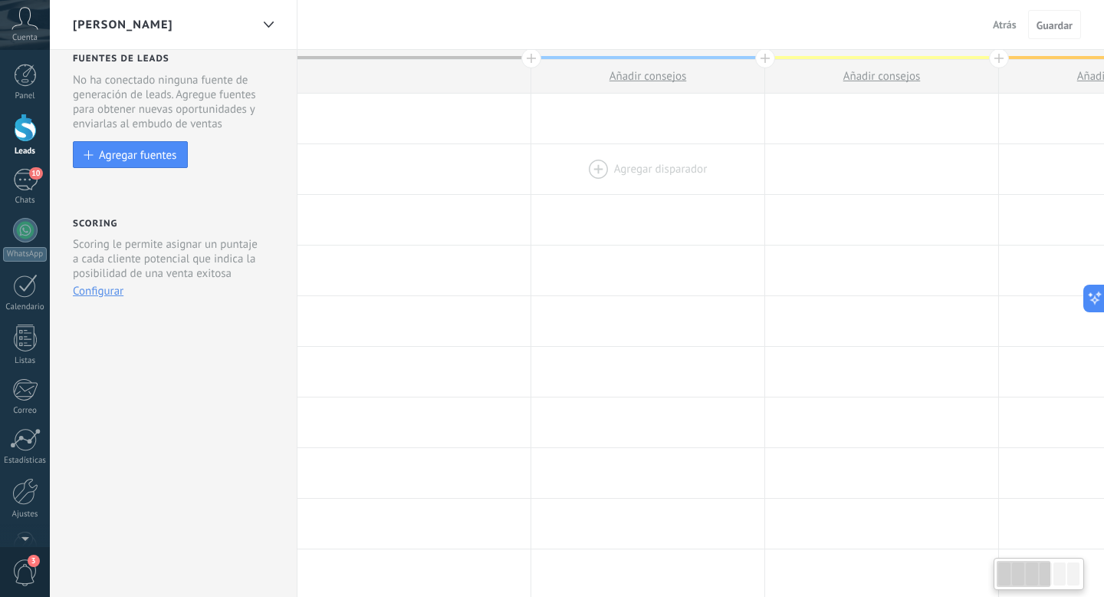
scroll to position [12, 0]
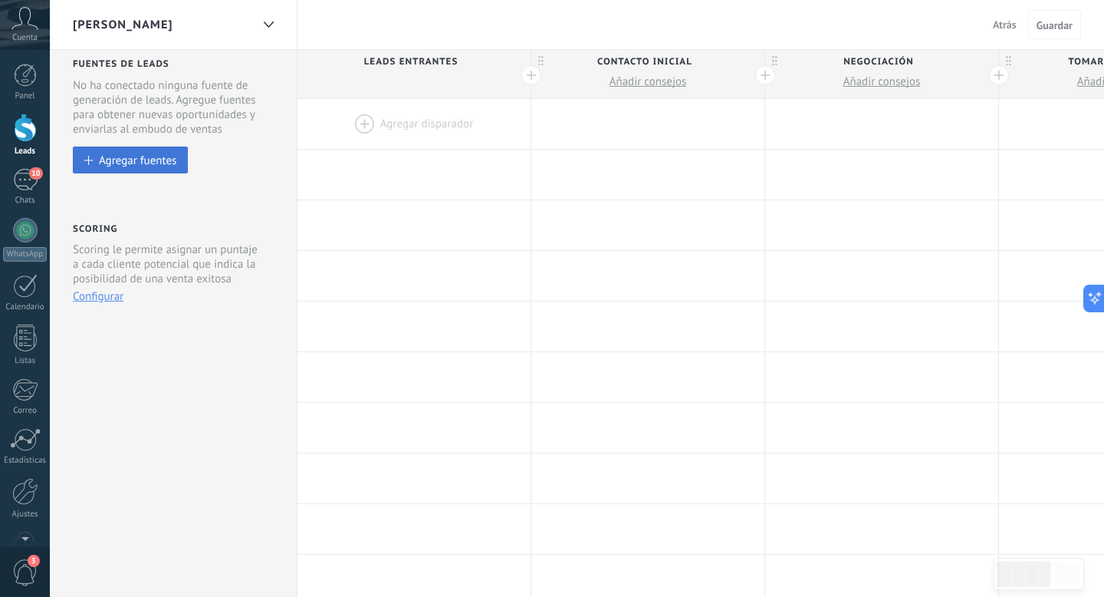
click at [160, 163] on div "Agregar fuentes" at bounding box center [137, 159] width 77 height 13
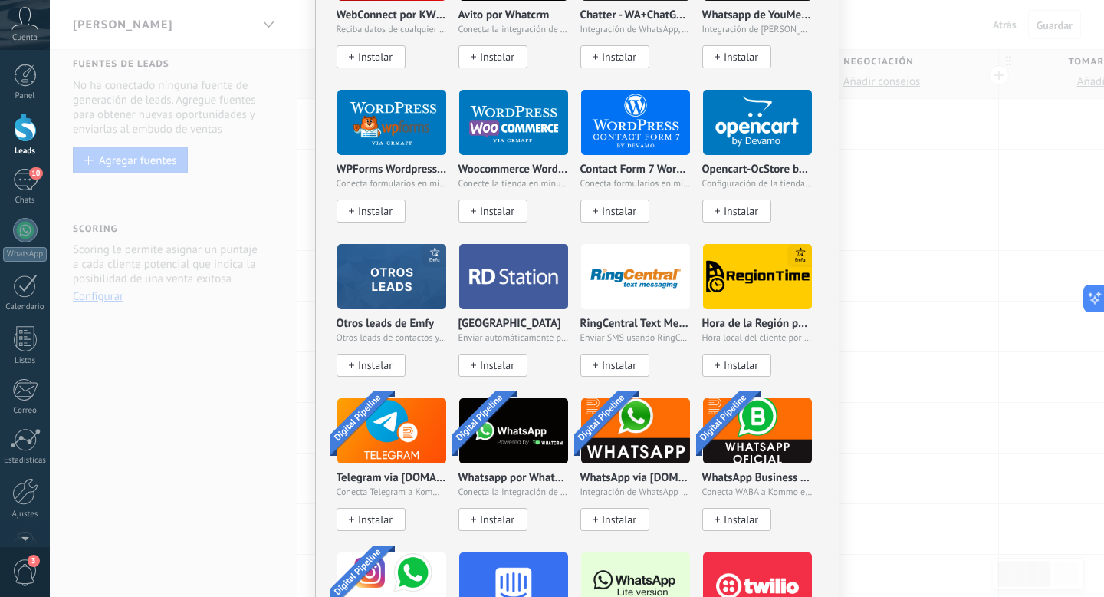
scroll to position [1054, 0]
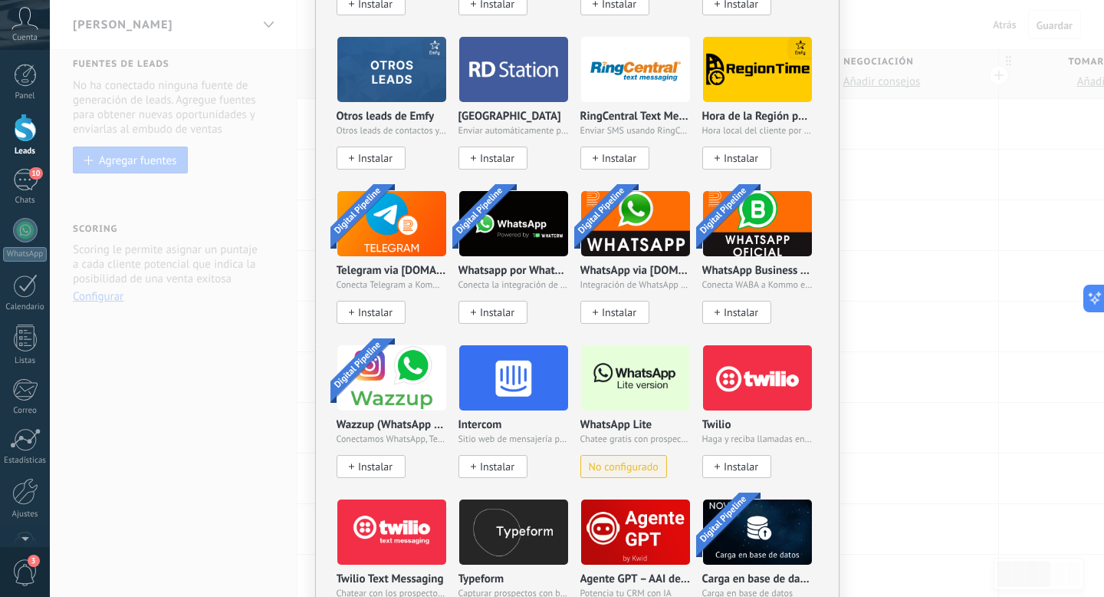
click at [629, 376] on img at bounding box center [635, 378] width 109 height 74
click at [614, 467] on span "No configurado" at bounding box center [624, 466] width 70 height 13
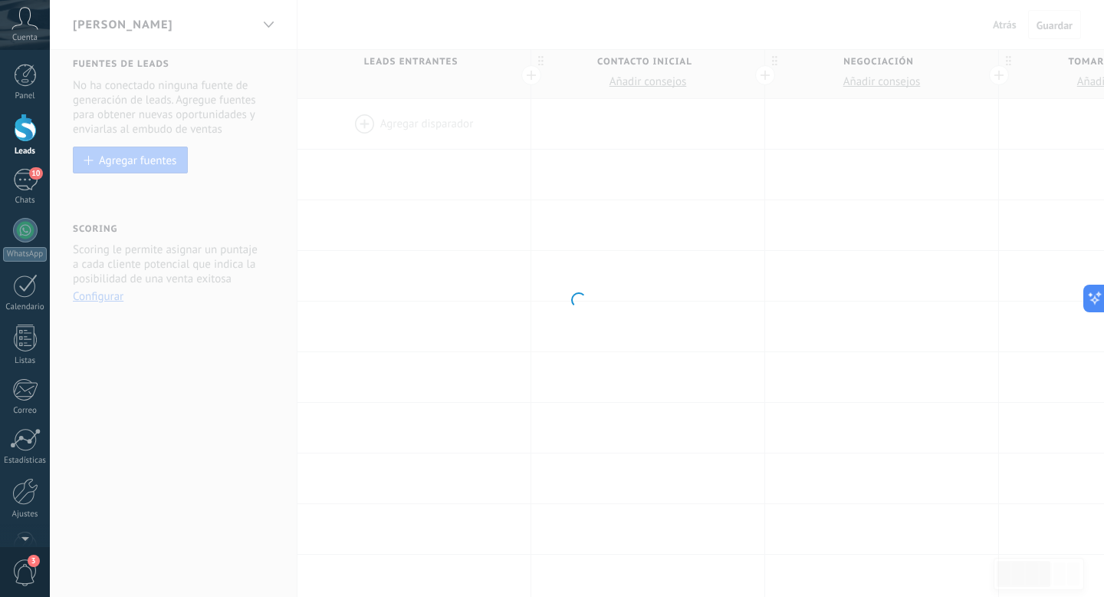
scroll to position [0, 0]
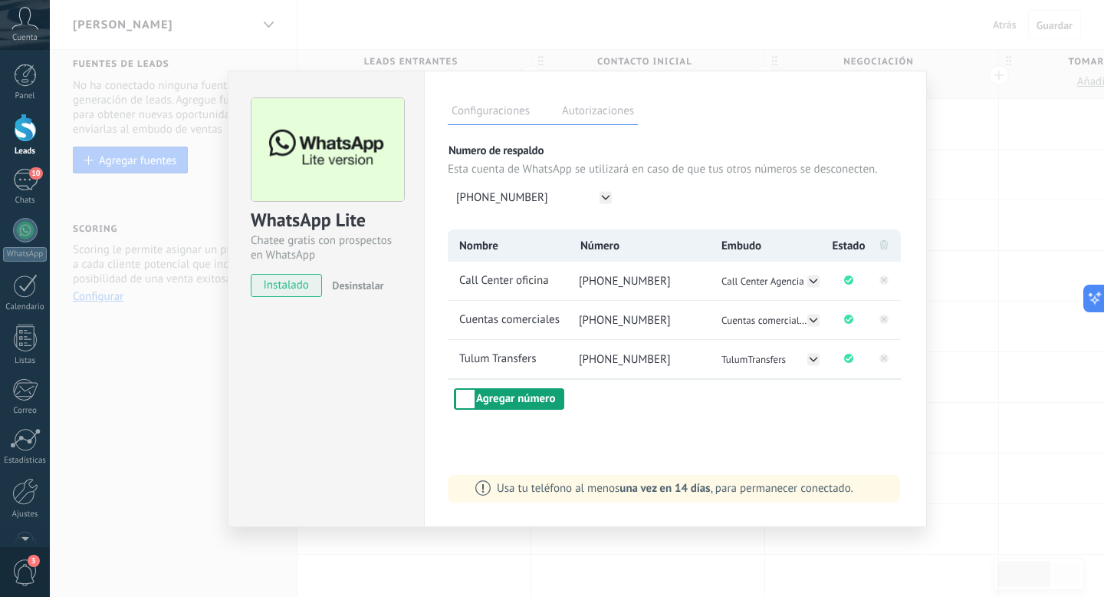
click at [498, 396] on button "Agregar número" at bounding box center [509, 398] width 110 height 21
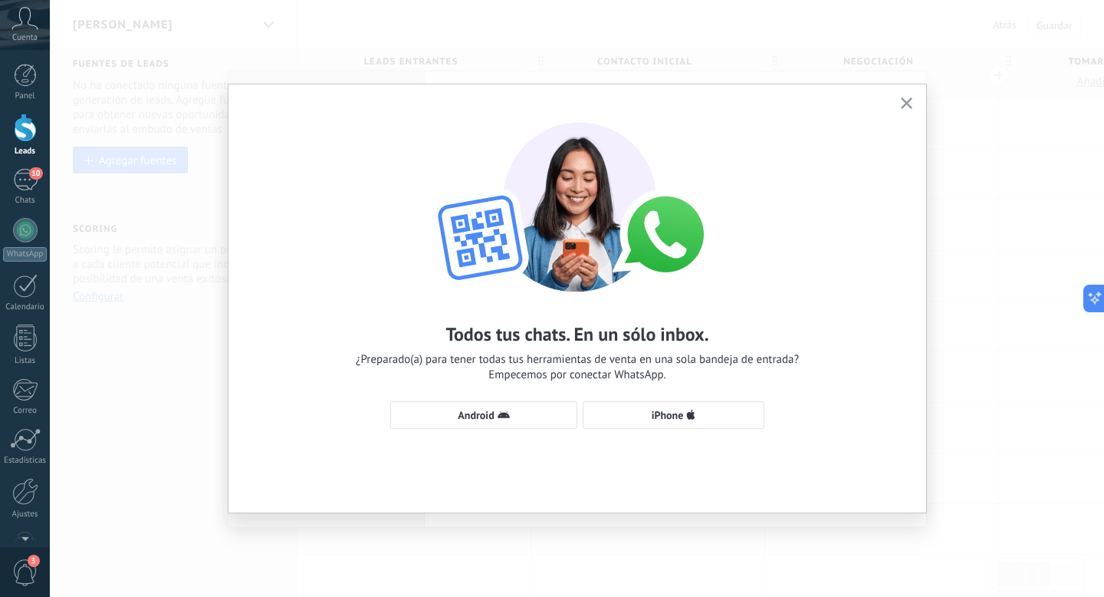
click at [908, 100] on use "button" at bounding box center [907, 103] width 12 height 12
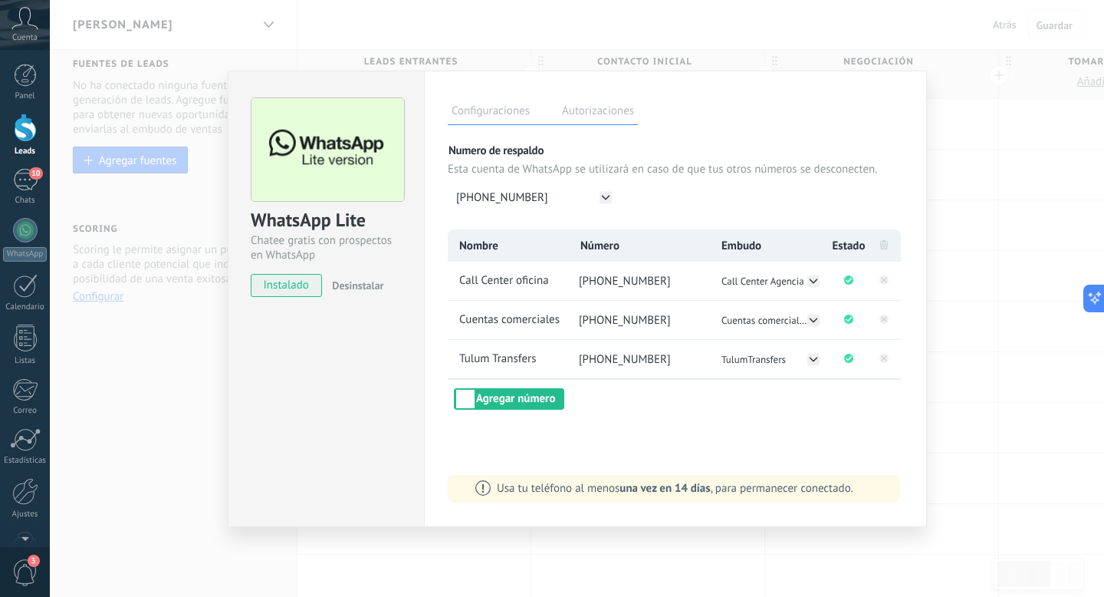
click at [272, 28] on div "WhatsApp Lite Chatee gratis con prospectos en WhatsApp instalado Desinstalar Co…" at bounding box center [577, 298] width 1055 height 597
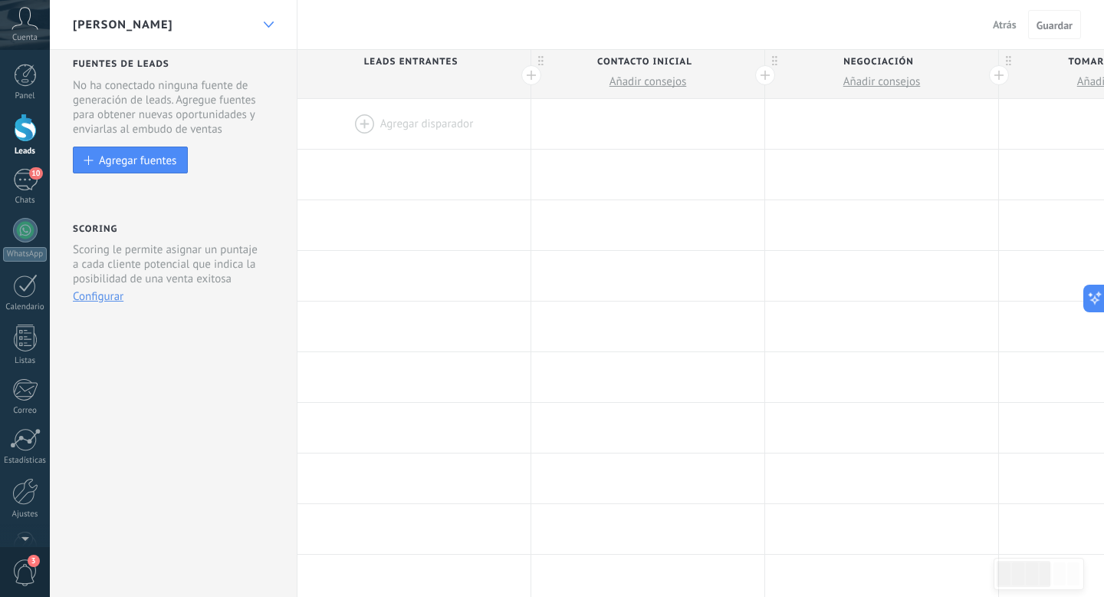
click at [263, 15] on div at bounding box center [268, 25] width 26 height 30
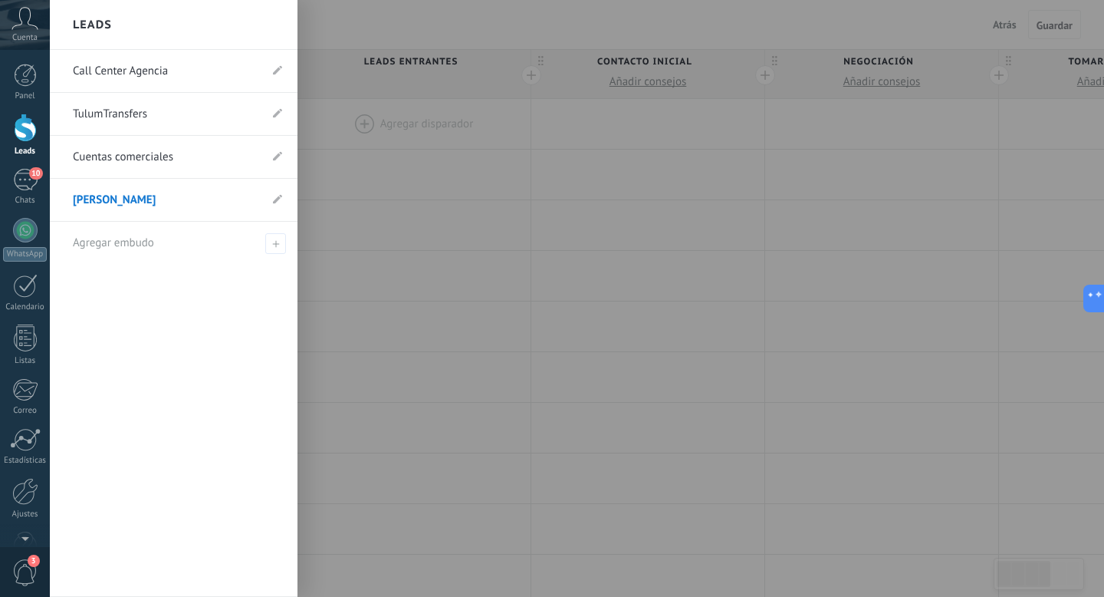
click at [33, 27] on icon at bounding box center [25, 18] width 27 height 23
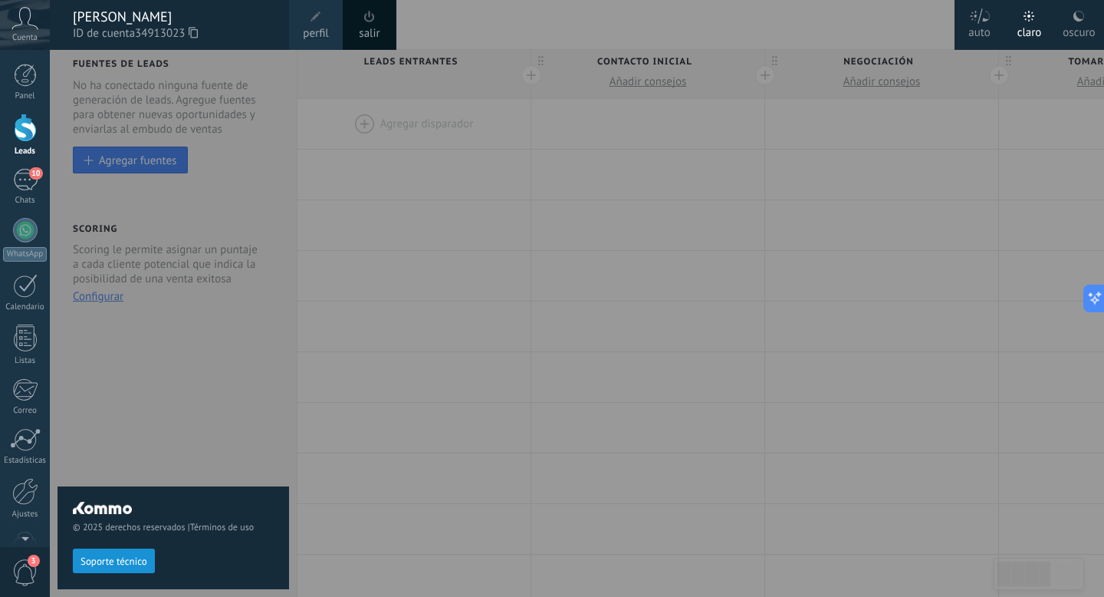
click at [33, 27] on icon at bounding box center [25, 18] width 27 height 23
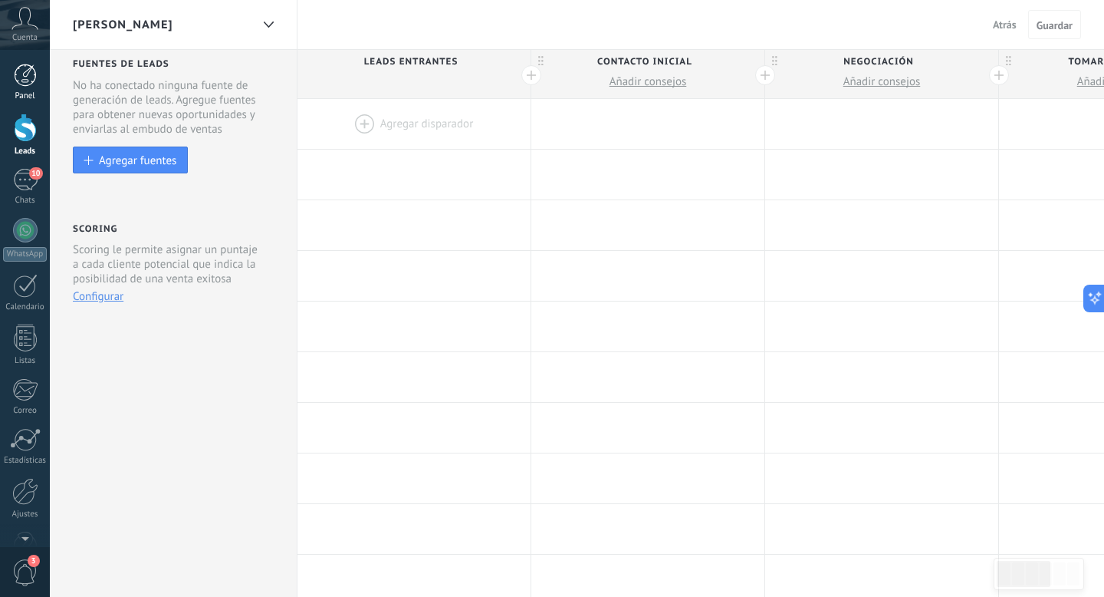
click at [25, 91] on div "Panel" at bounding box center [25, 96] width 44 height 10
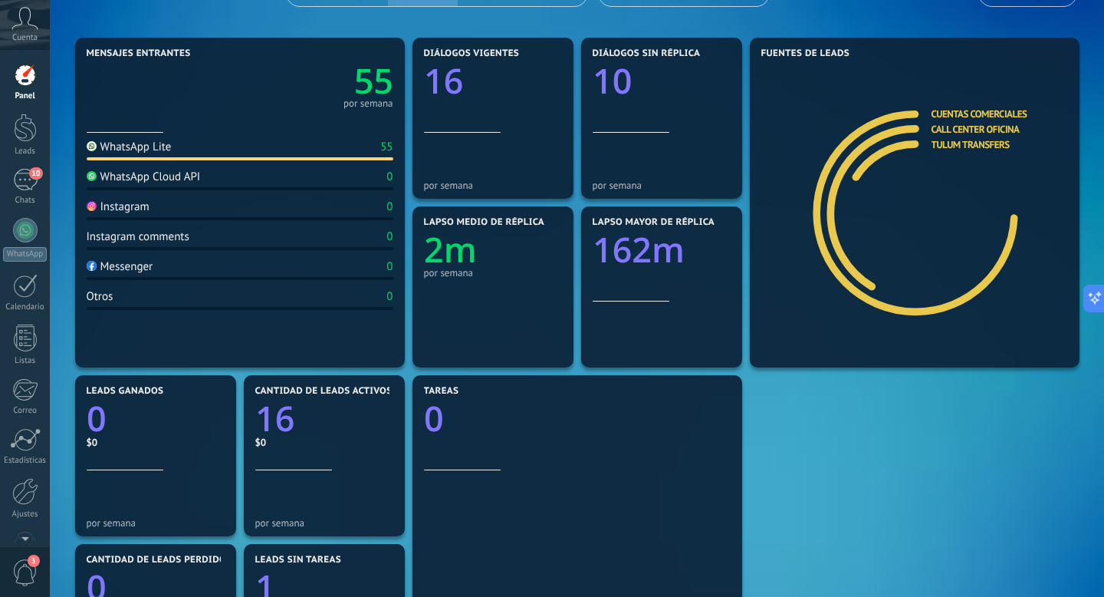
scroll to position [166, 0]
